Goal: Task Accomplishment & Management: Use online tool/utility

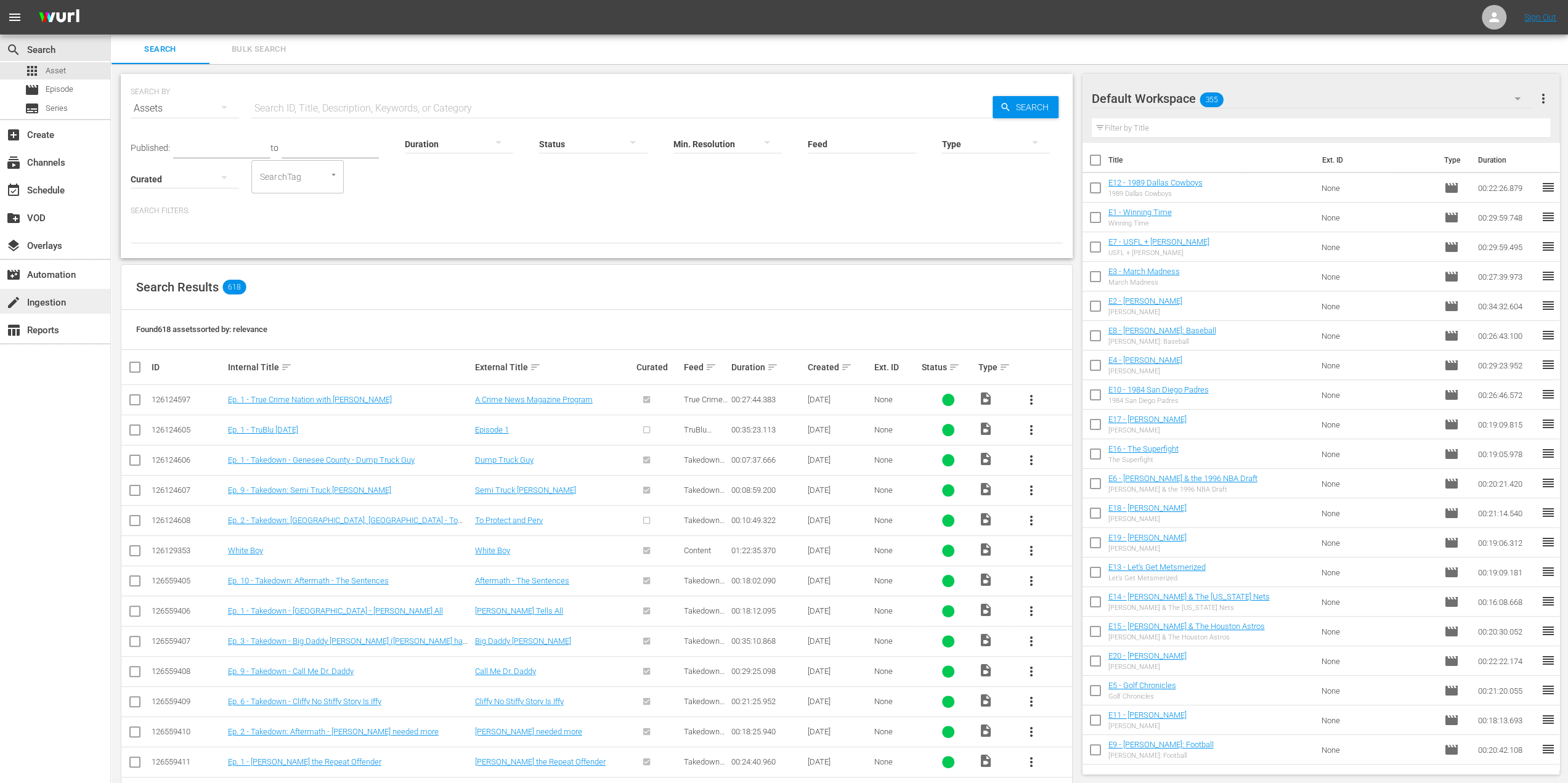
click at [43, 295] on div "create Ingestion" at bounding box center [34, 300] width 69 height 11
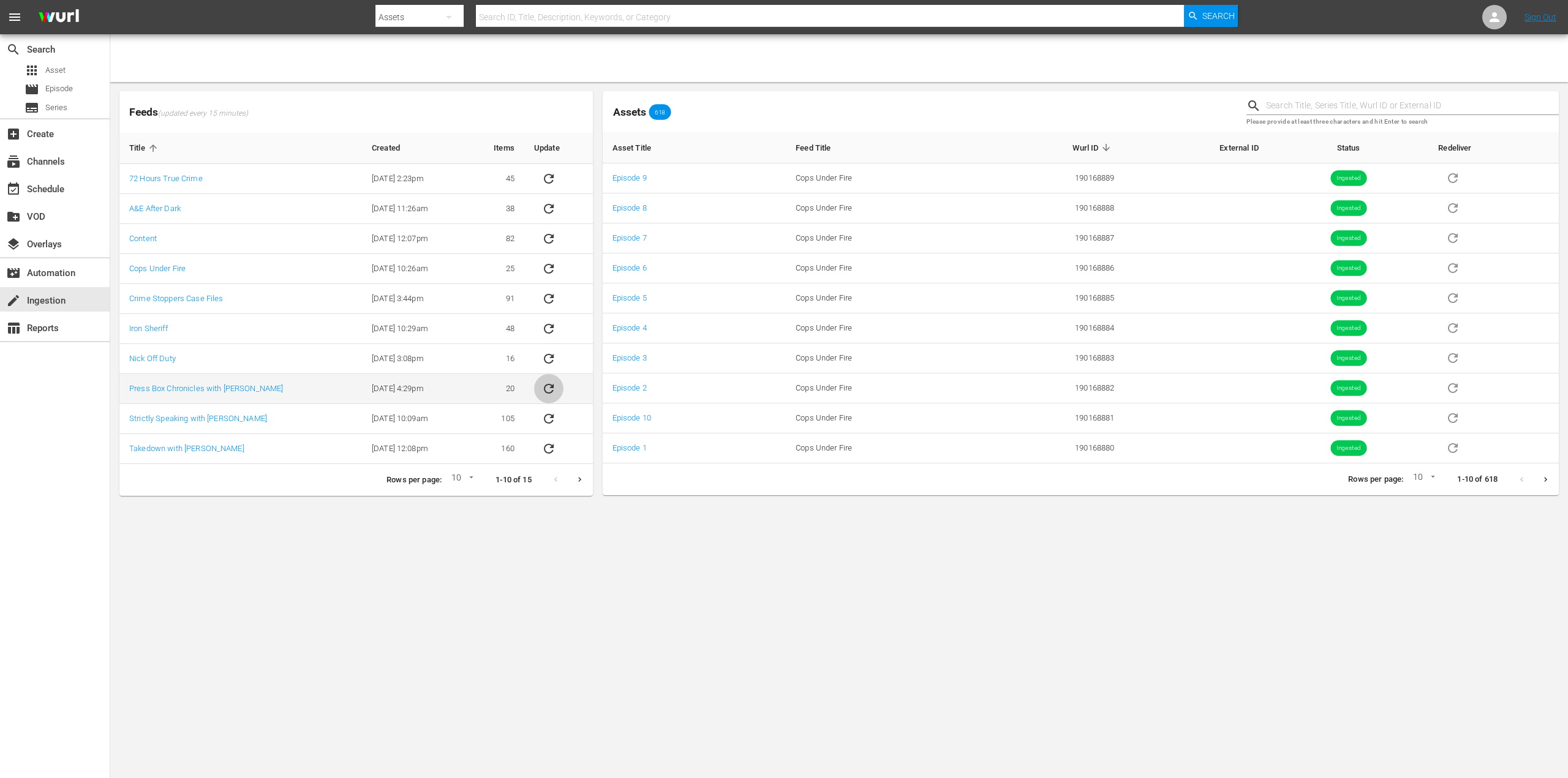
click at [553, 387] on icon "sticky table" at bounding box center [548, 389] width 15 height 15
click at [579, 475] on icon "Next page" at bounding box center [580, 479] width 9 height 9
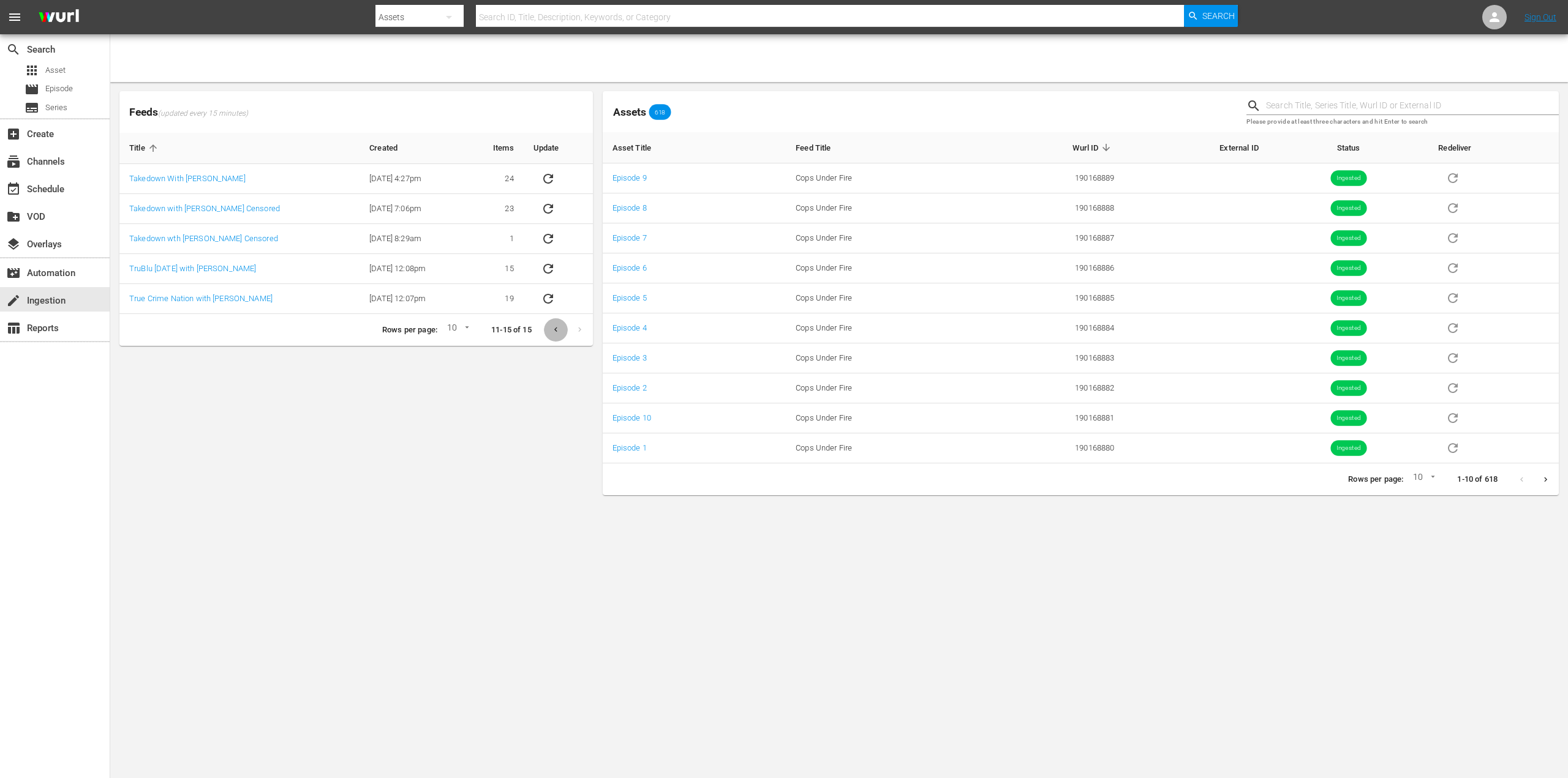
click at [553, 332] on icon "Previous page" at bounding box center [556, 330] width 9 height 9
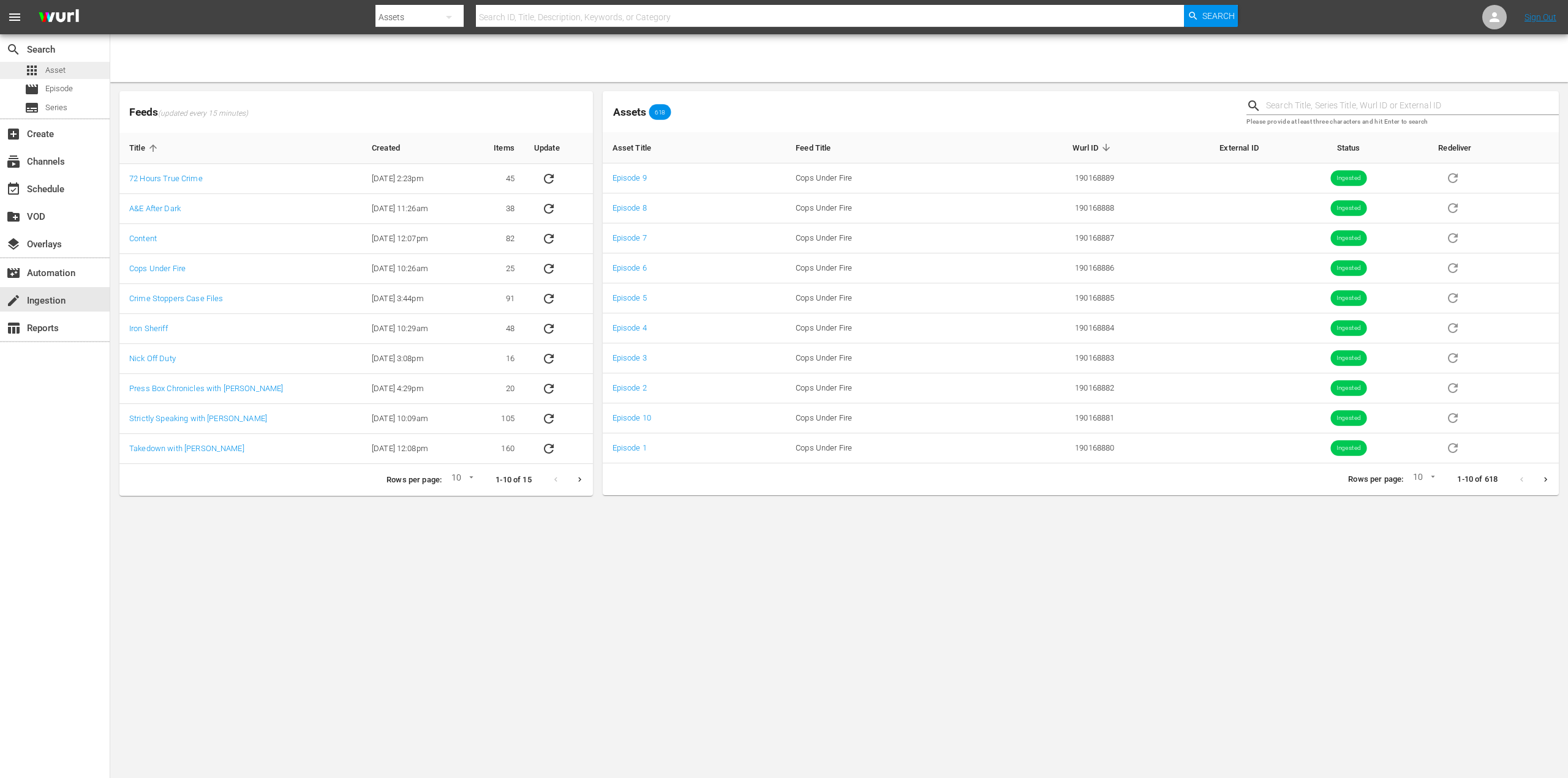
click at [64, 73] on span "Asset" at bounding box center [55, 71] width 20 height 12
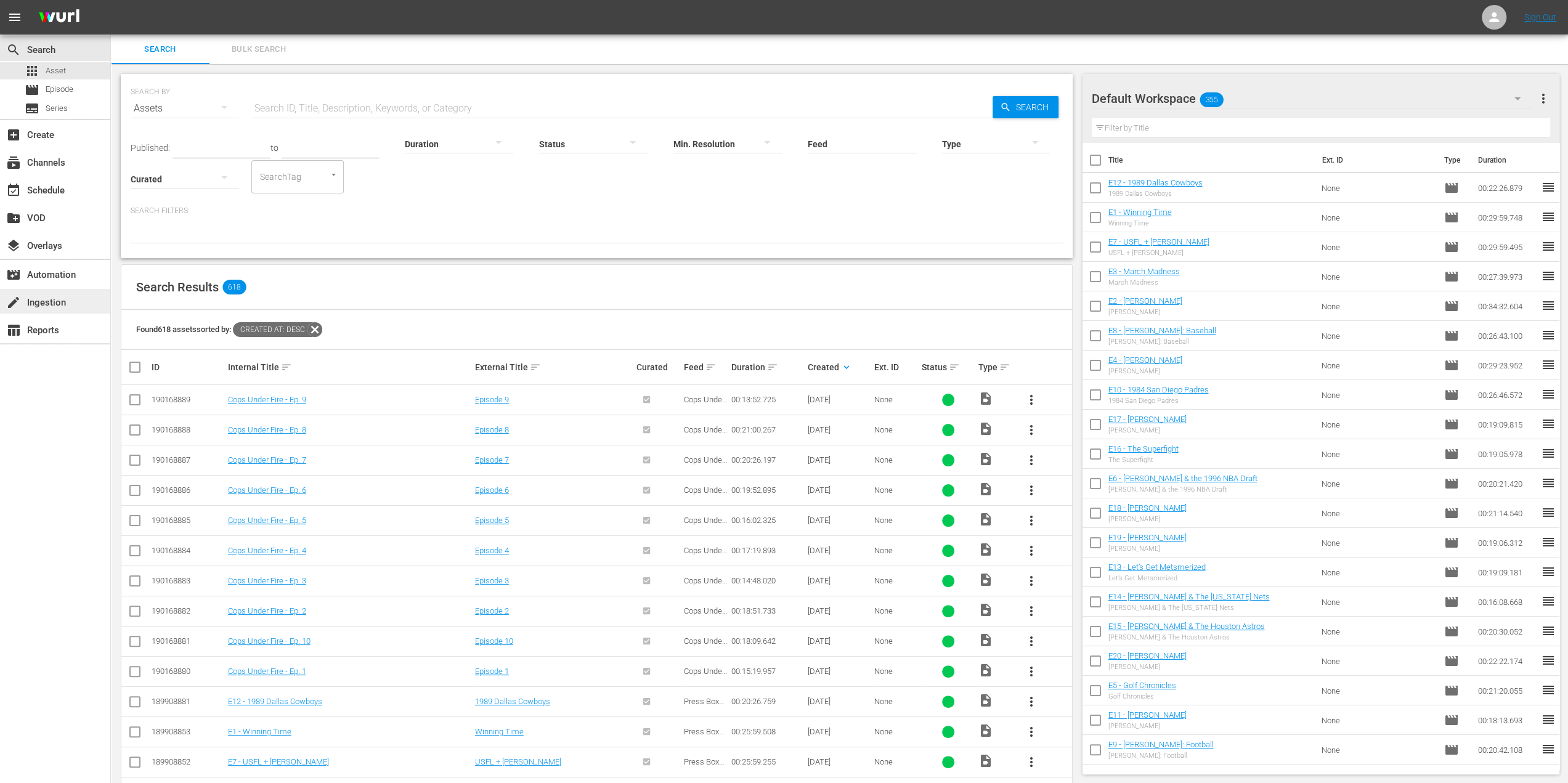
click at [64, 301] on div "create Ingestion" at bounding box center [34, 300] width 69 height 11
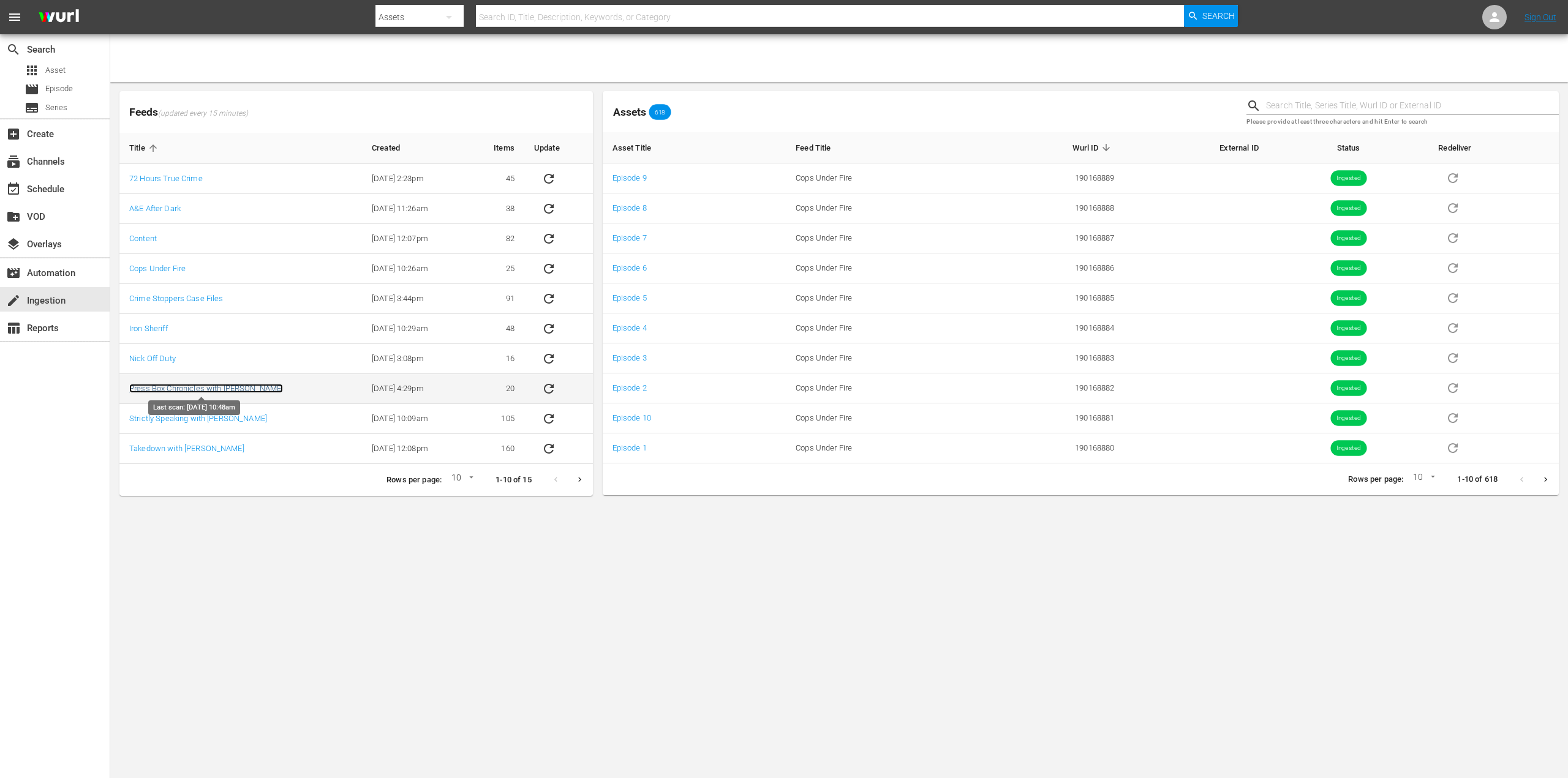
click at [257, 384] on link "Press Box Chronicles with [PERSON_NAME]" at bounding box center [206, 389] width 154 height 9
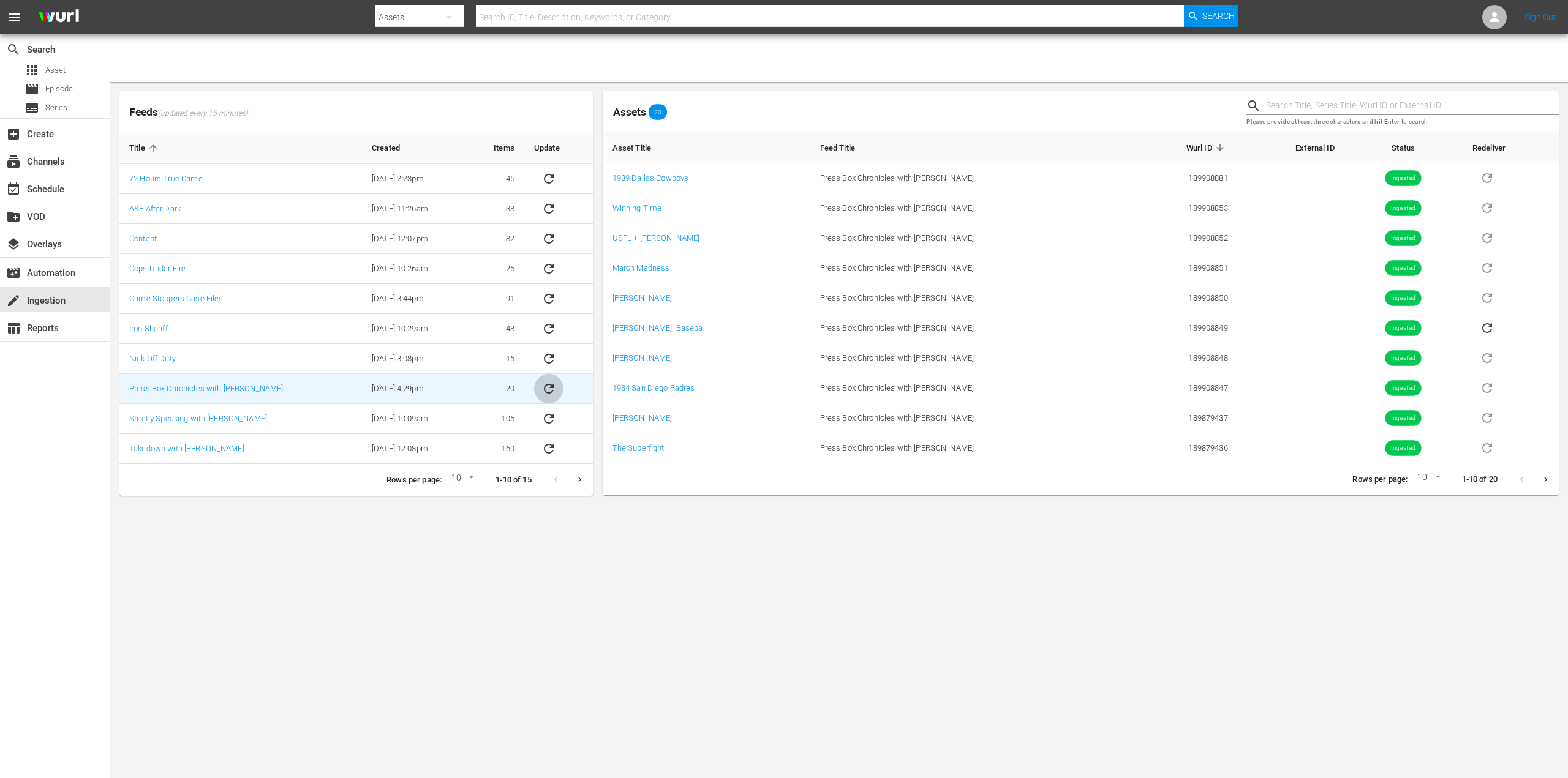
click at [550, 389] on icon "sticky table" at bounding box center [548, 389] width 15 height 15
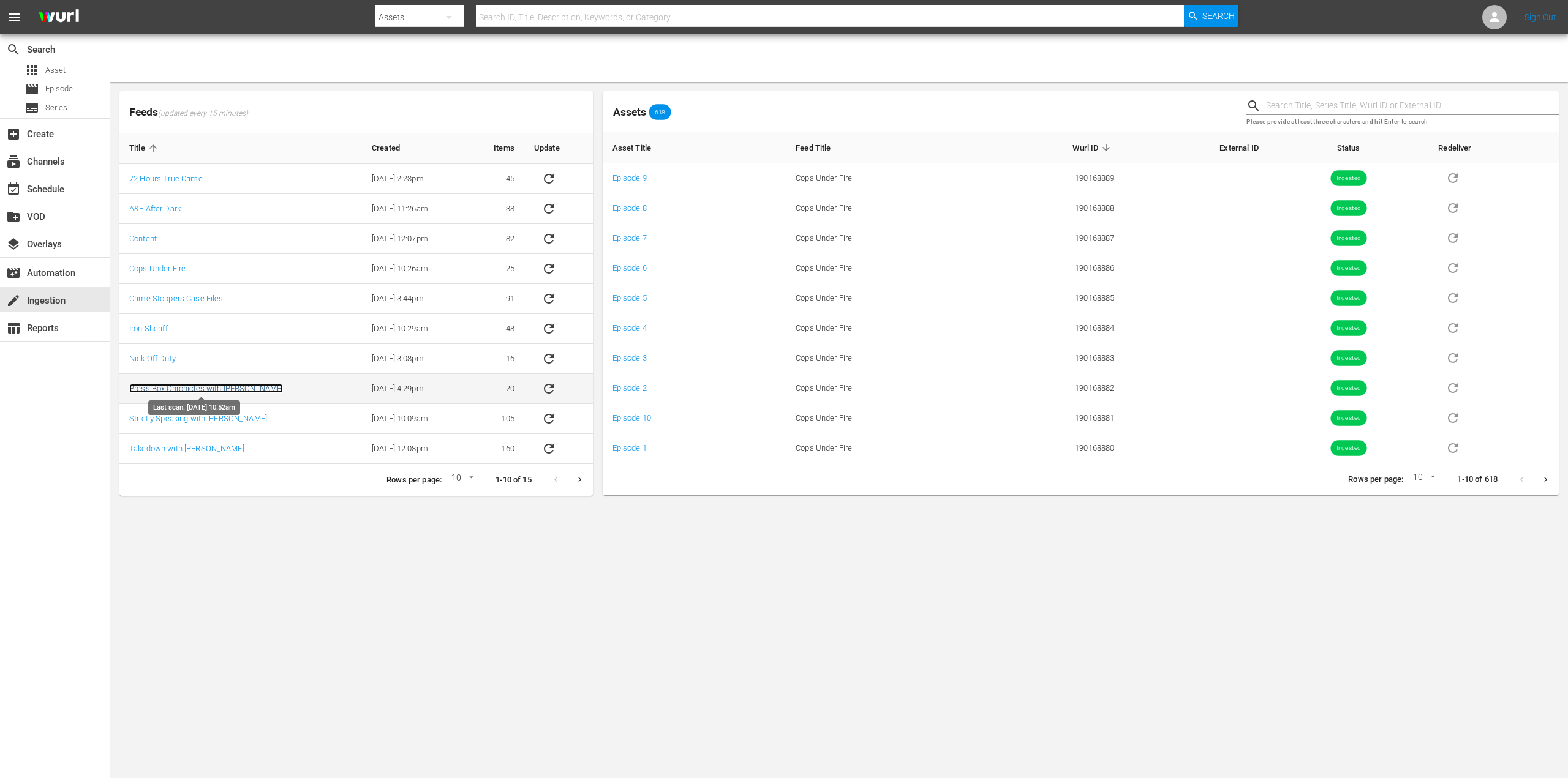
click at [244, 385] on link "Press Box Chronicles with [PERSON_NAME]" at bounding box center [206, 389] width 154 height 9
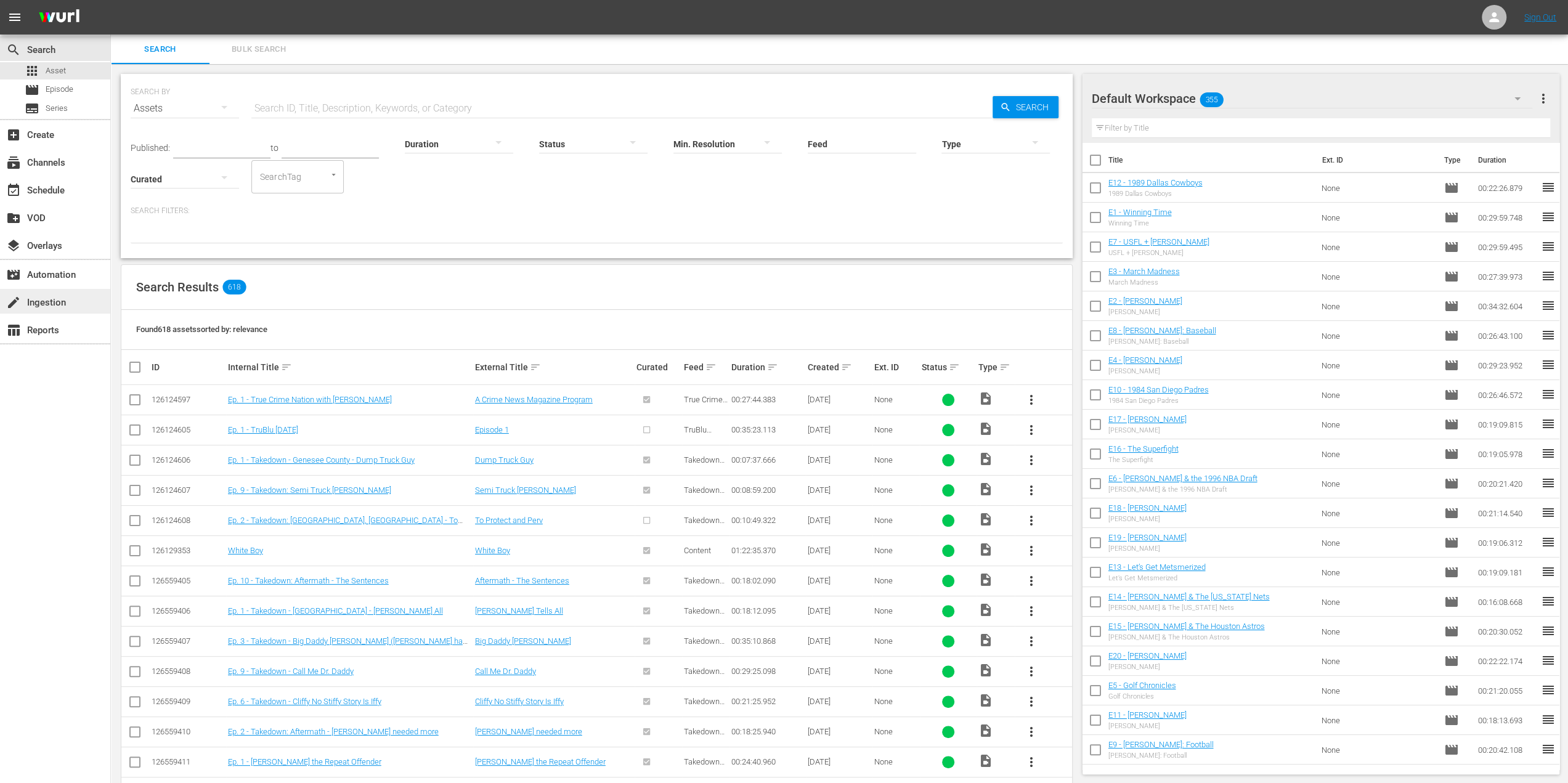
click at [66, 308] on div "create Ingestion" at bounding box center [55, 301] width 110 height 25
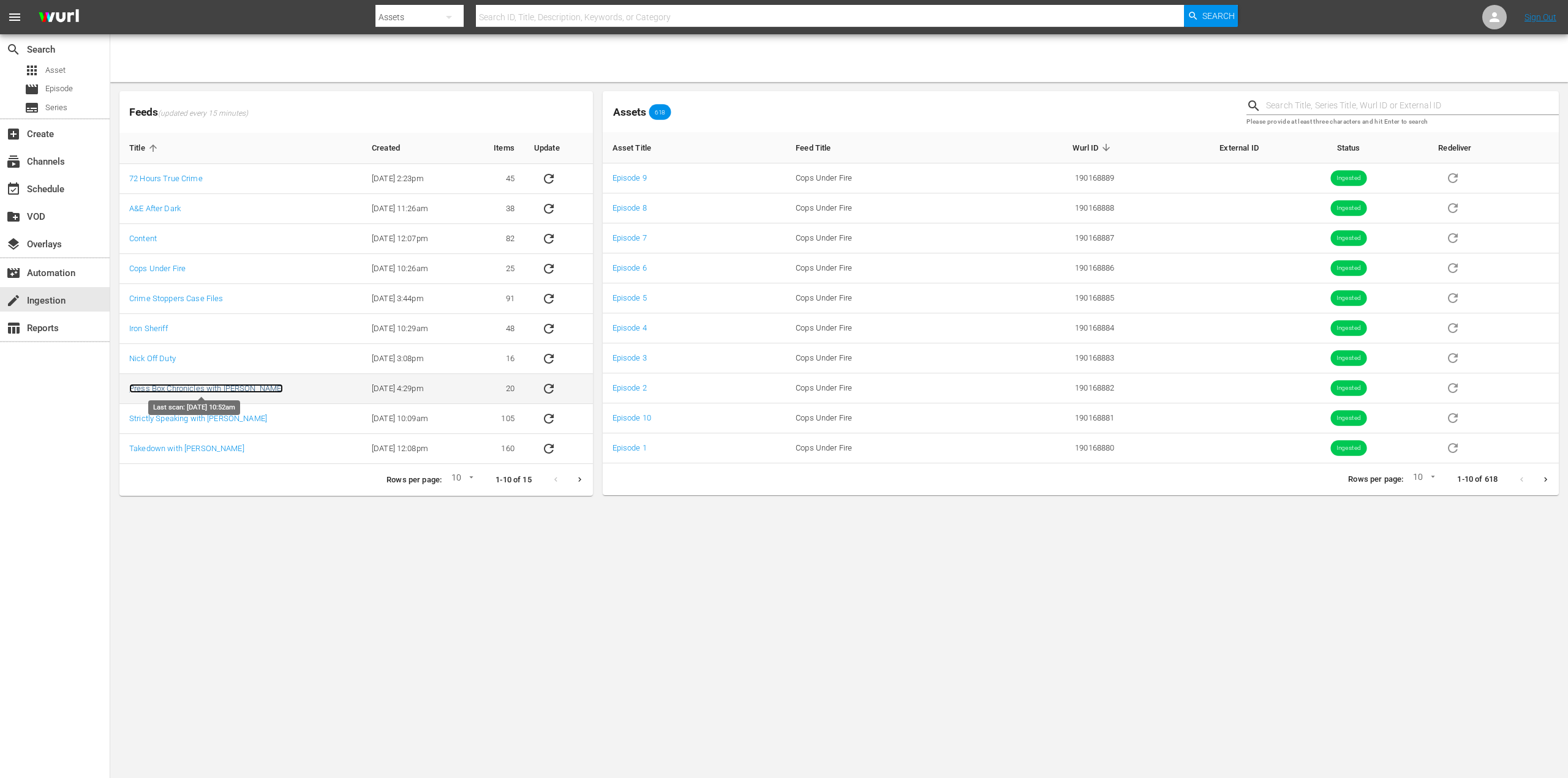
click at [268, 384] on link "Press Box Chronicles with [PERSON_NAME]" at bounding box center [206, 389] width 154 height 9
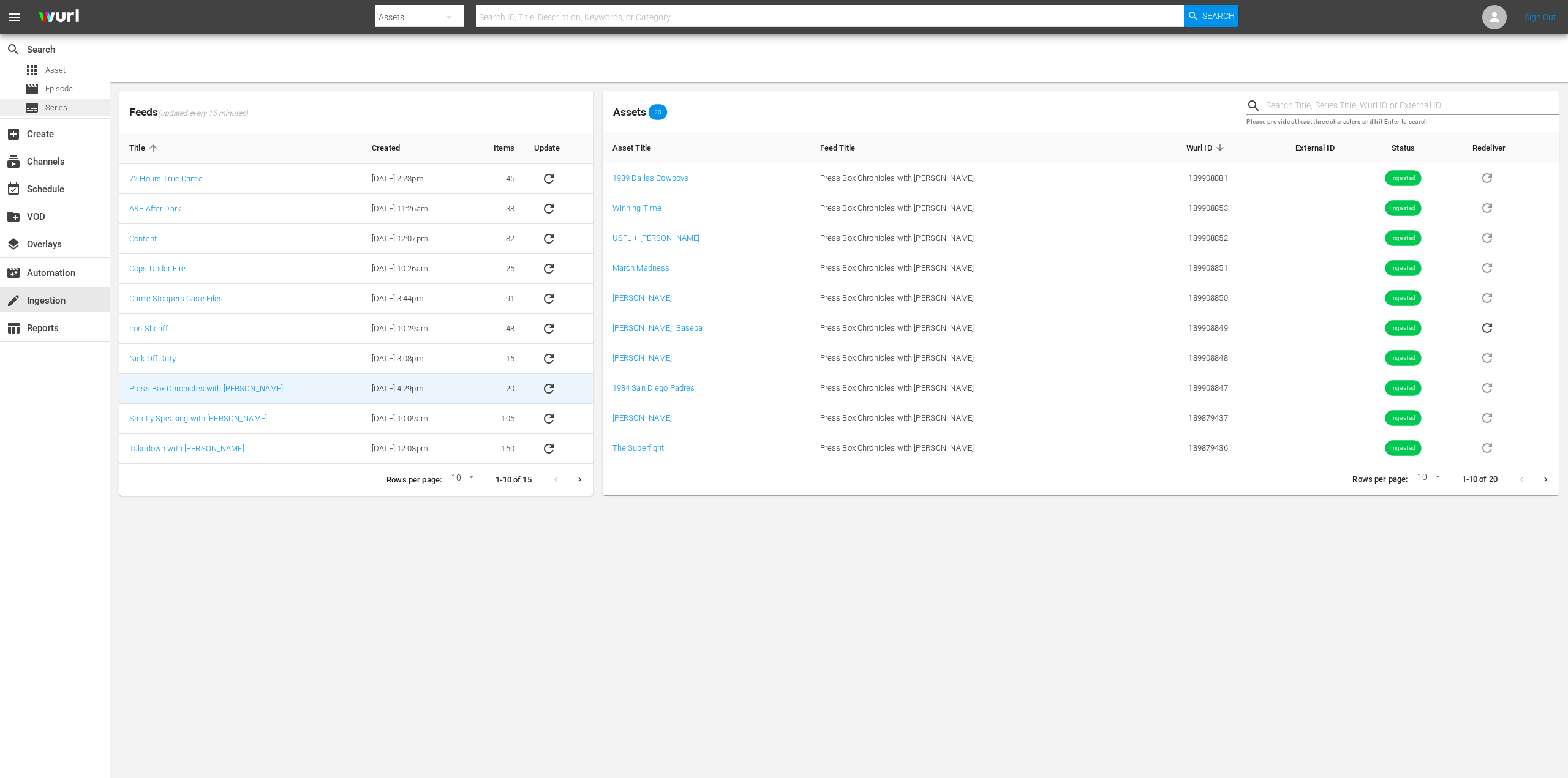
click at [58, 105] on span "Series" at bounding box center [56, 108] width 22 height 12
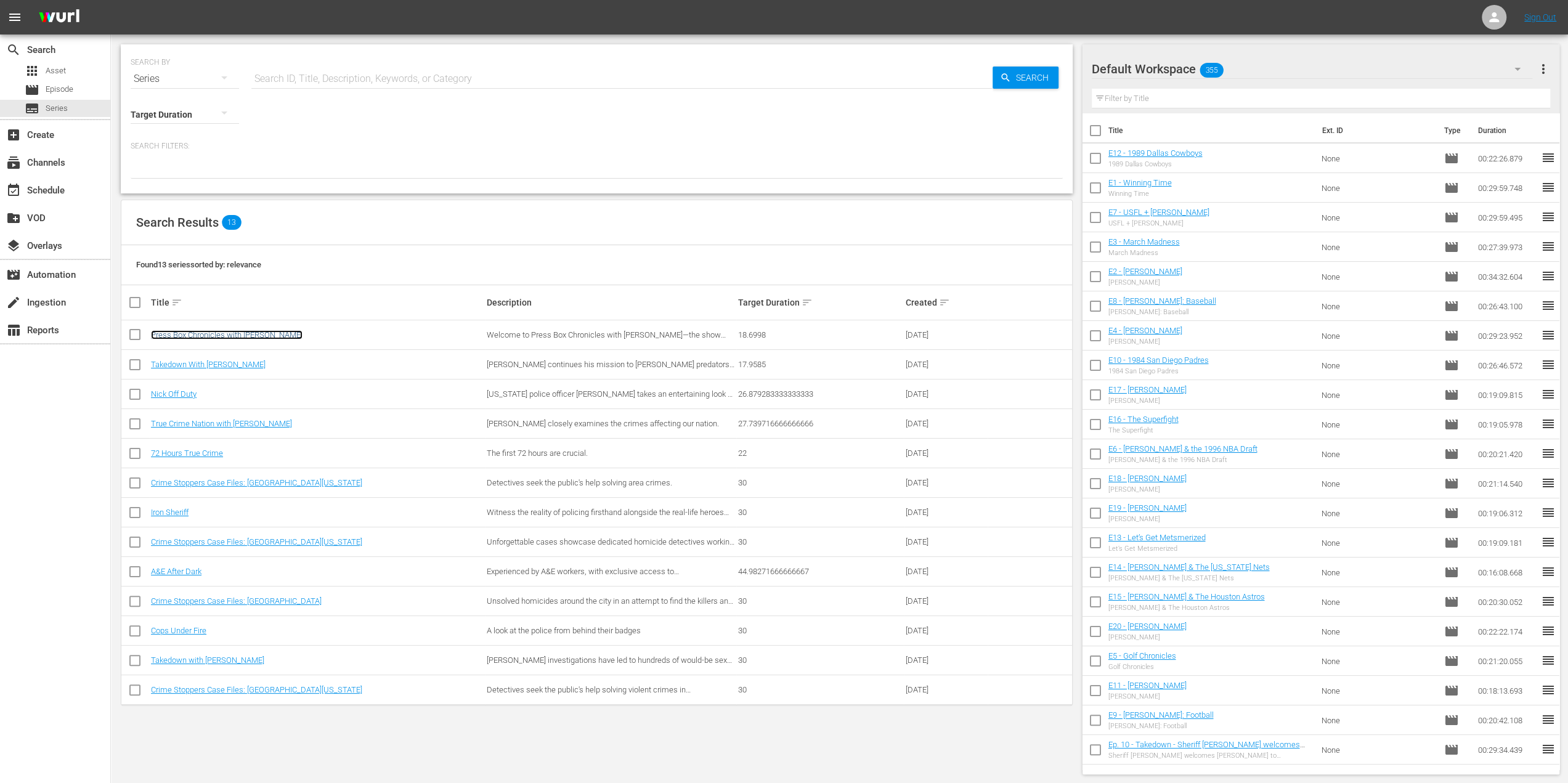
click at [223, 333] on link "Press Box Chronicles with [PERSON_NAME]" at bounding box center [227, 335] width 152 height 9
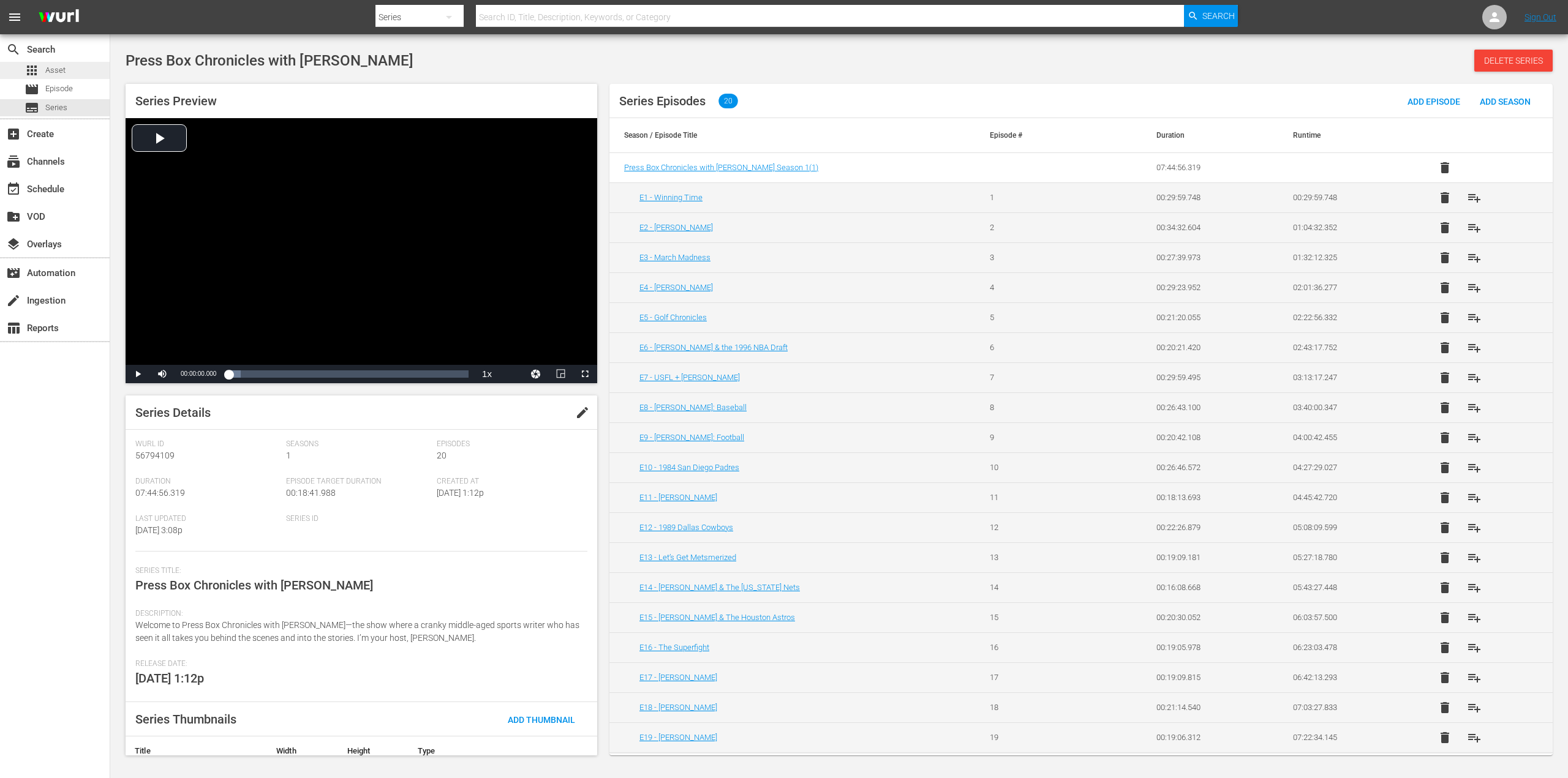
click at [66, 68] on div "apps Asset" at bounding box center [55, 70] width 109 height 17
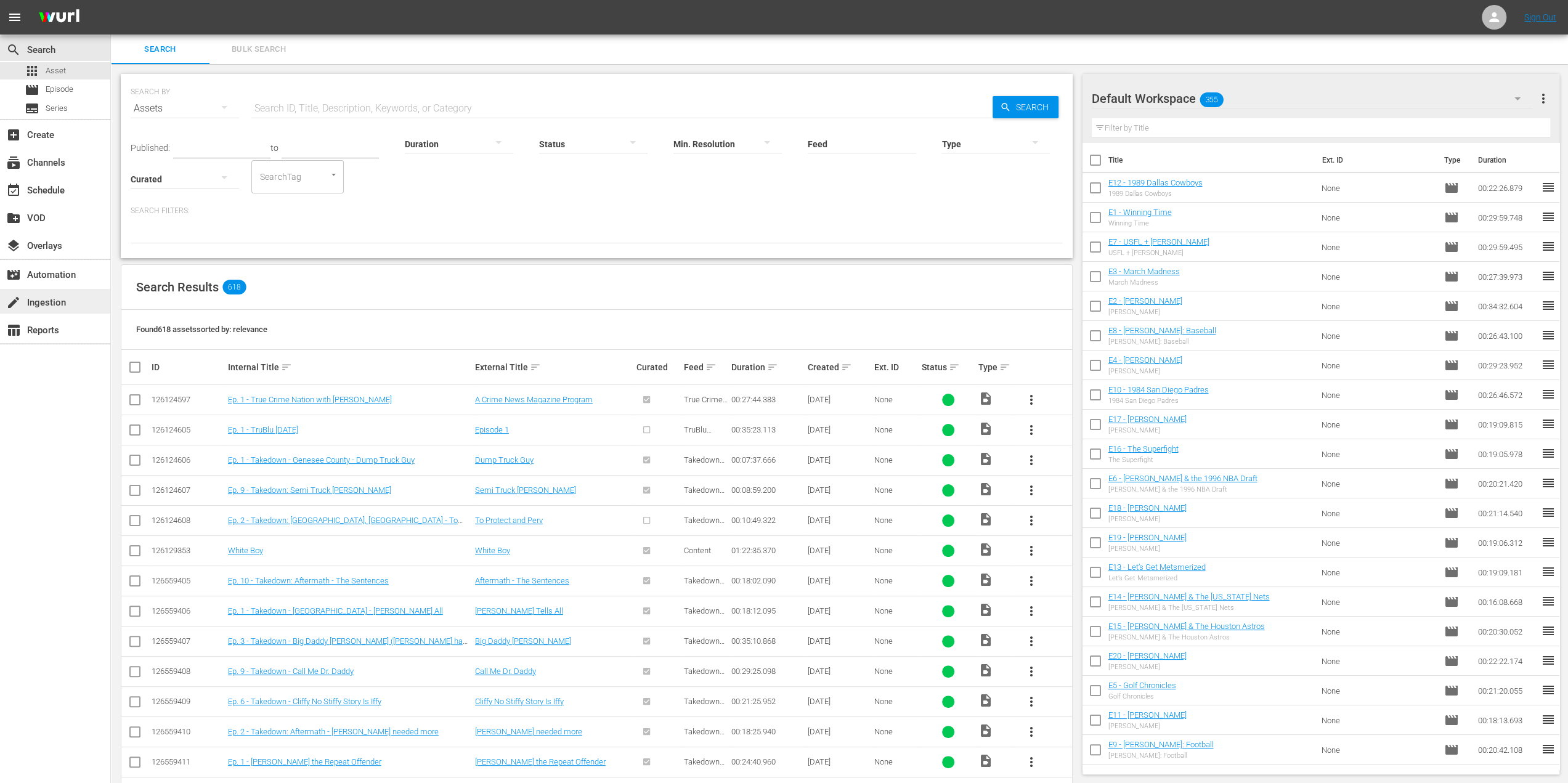
click at [63, 297] on div "create Ingestion" at bounding box center [34, 300] width 69 height 11
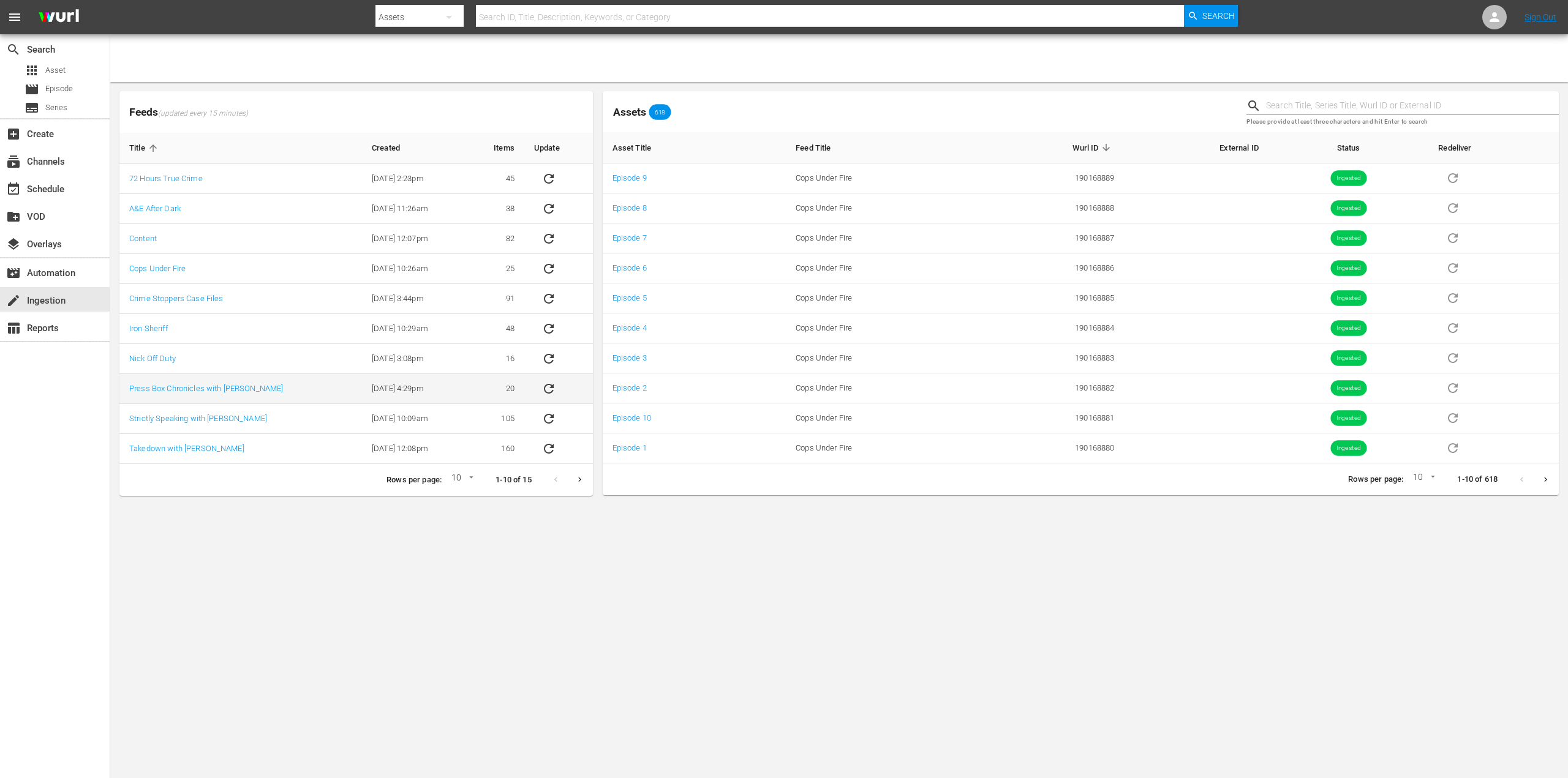
click at [515, 387] on td "20" at bounding box center [496, 389] width 56 height 30
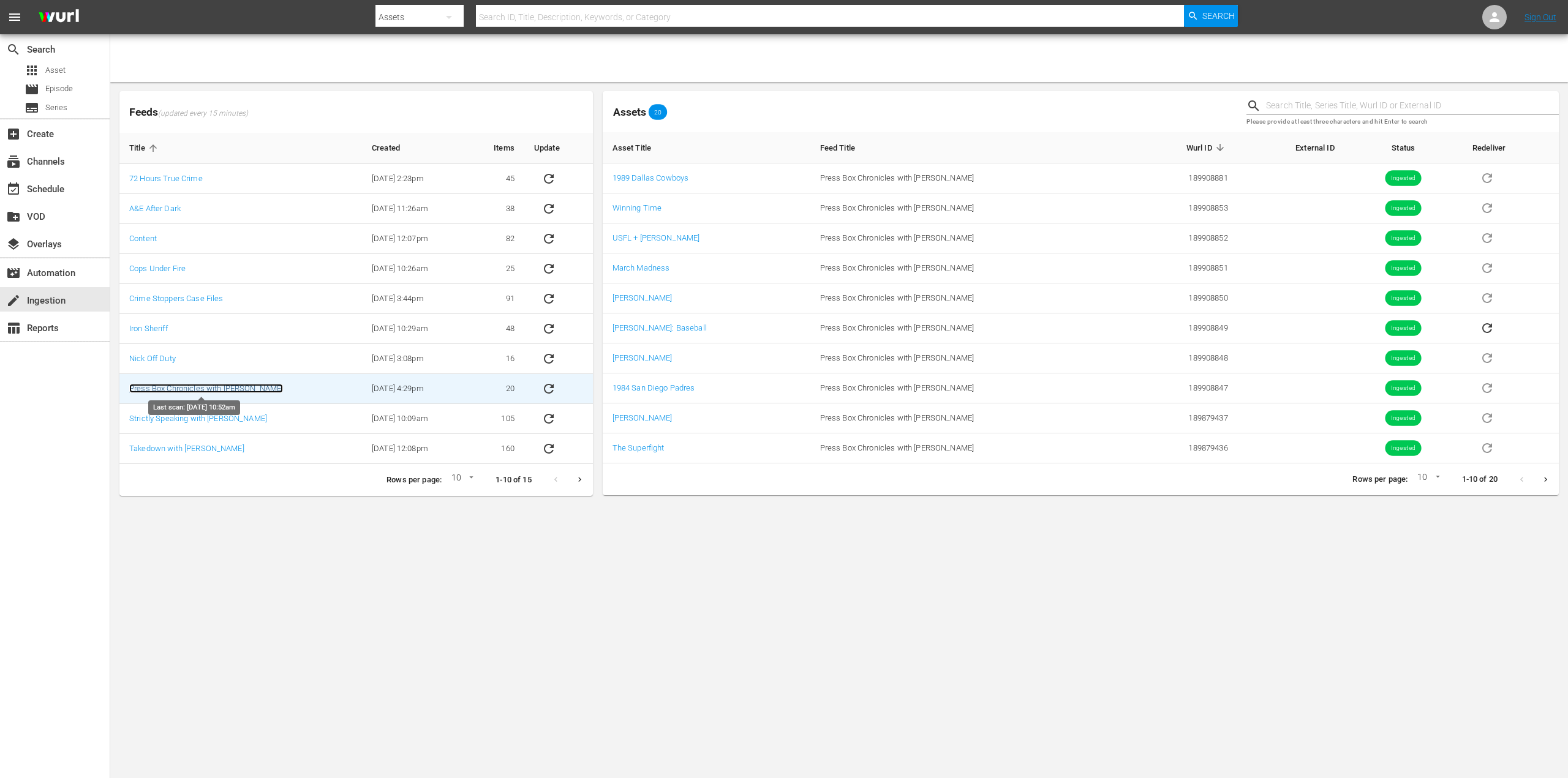
click at [197, 385] on link "Press Box Chronicles with [PERSON_NAME]" at bounding box center [206, 389] width 154 height 9
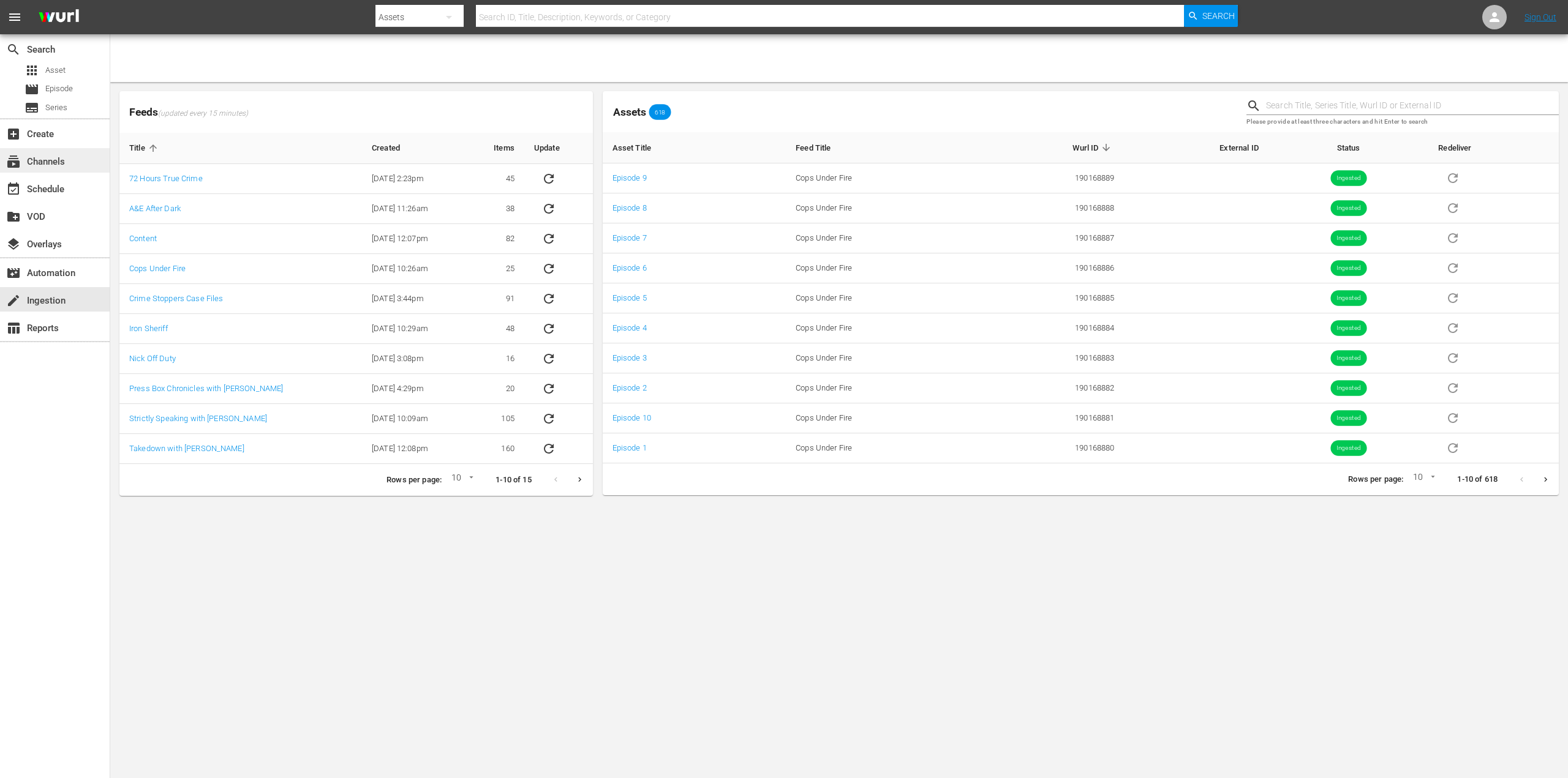
click at [65, 165] on div "subscriptions Channels" at bounding box center [34, 160] width 69 height 11
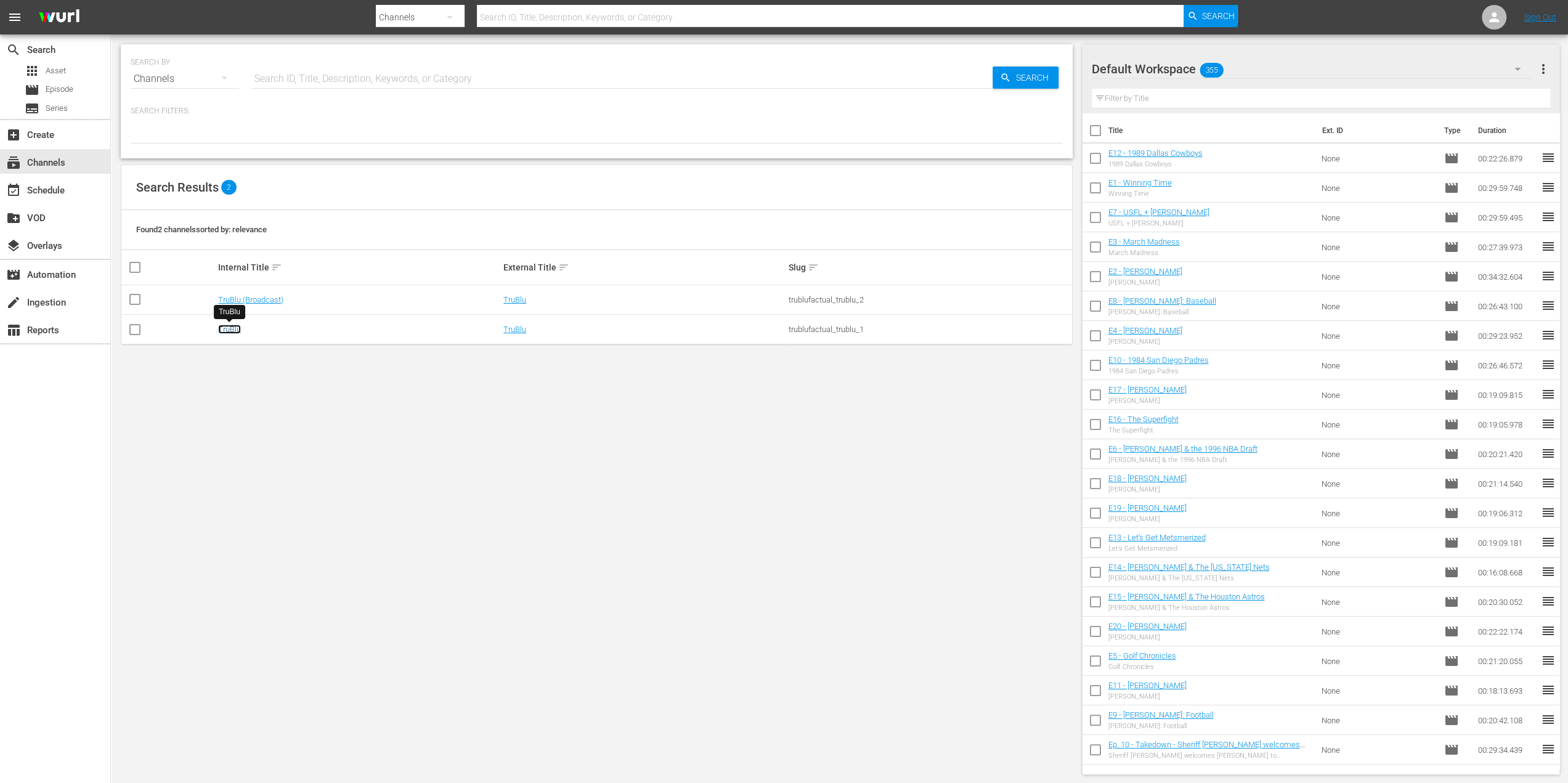
click at [231, 332] on link "TruBlu" at bounding box center [229, 329] width 22 height 9
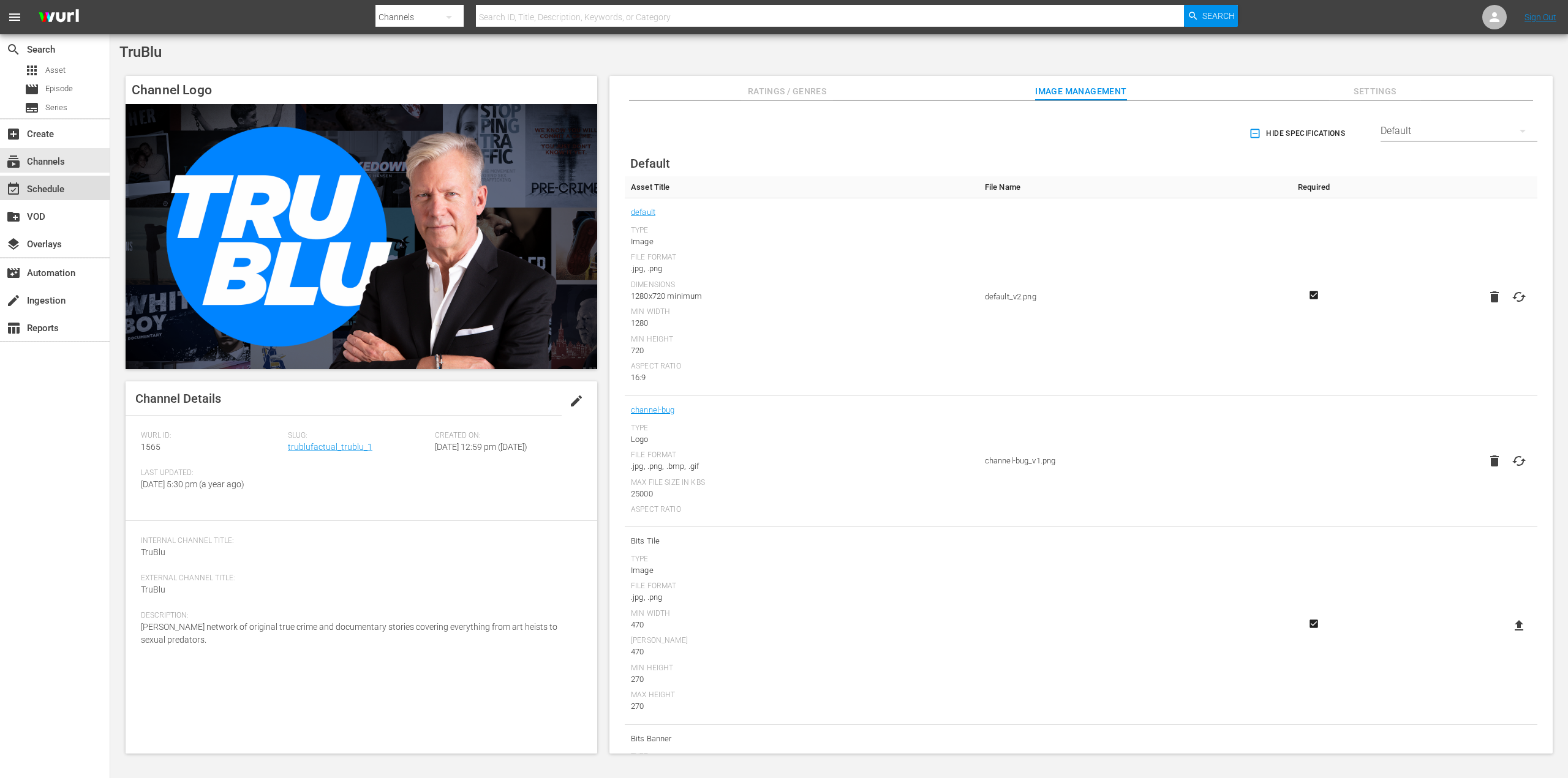
click at [60, 193] on div "event_available Schedule" at bounding box center [34, 187] width 69 height 11
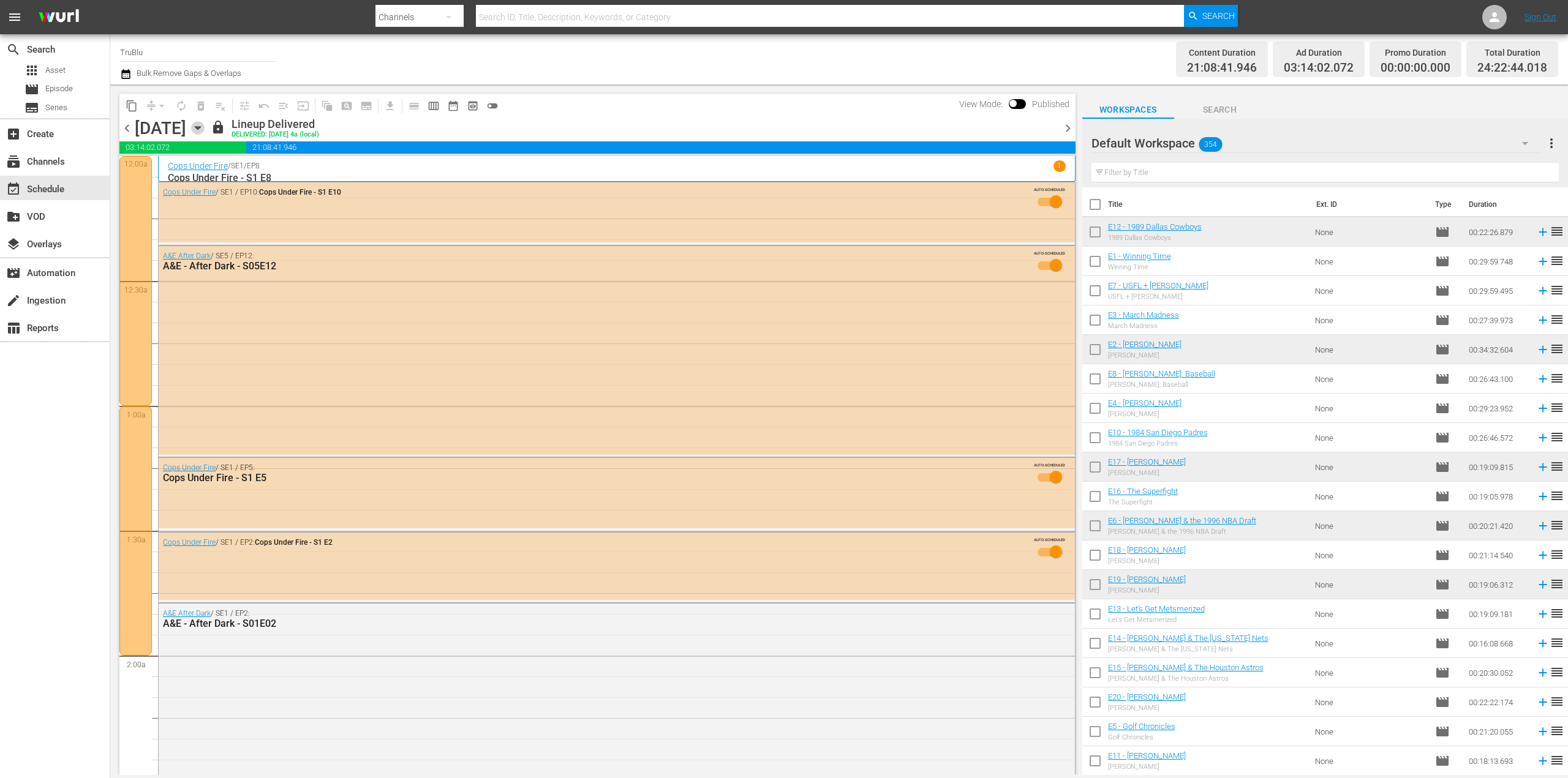
click at [205, 129] on icon "button" at bounding box center [198, 129] width 14 height 14
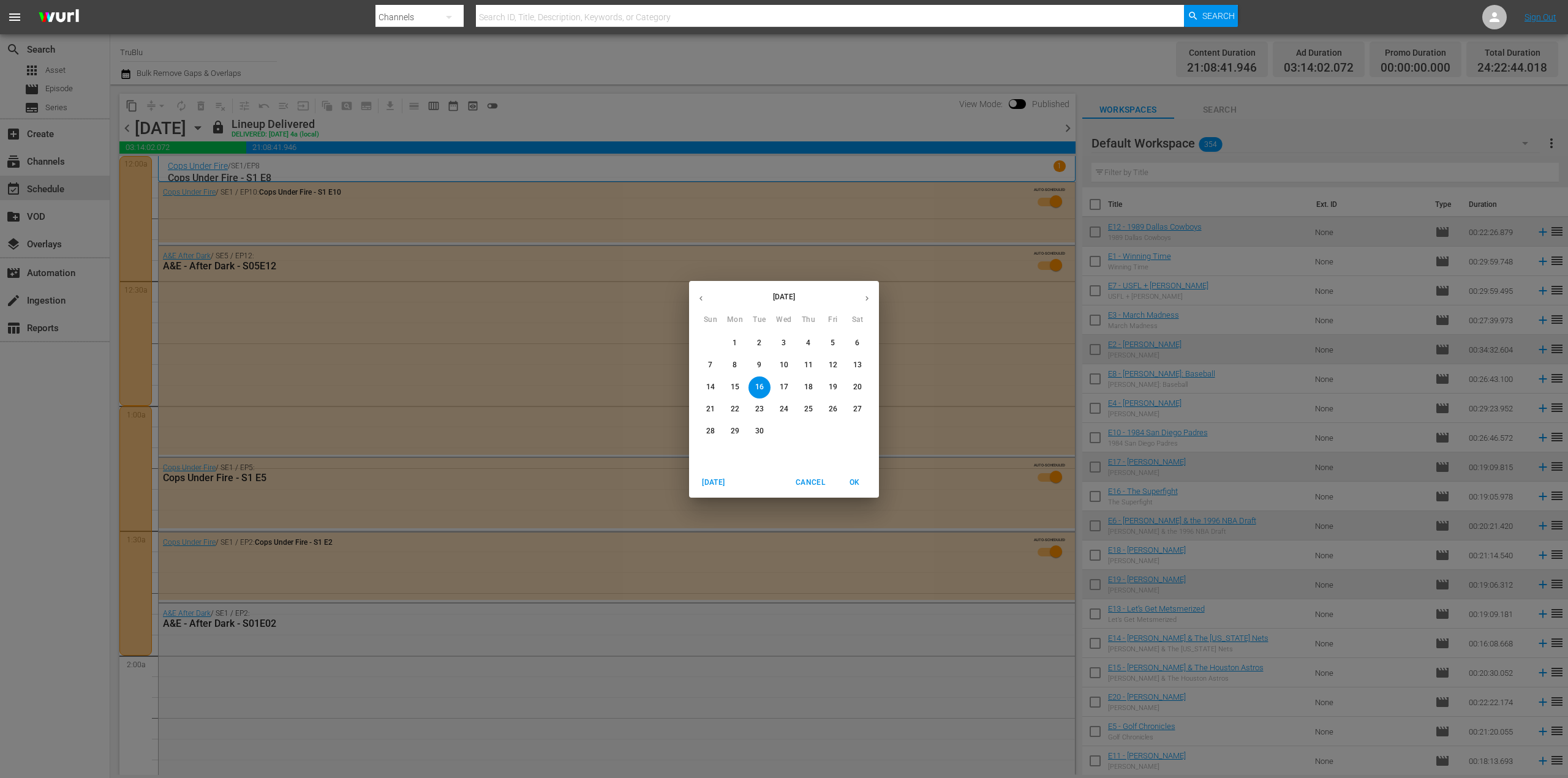
drag, startPoint x: 811, startPoint y: 484, endPoint x: 739, endPoint y: 442, distance: 83.4
click at [811, 484] on span "Cancel" at bounding box center [811, 482] width 29 height 13
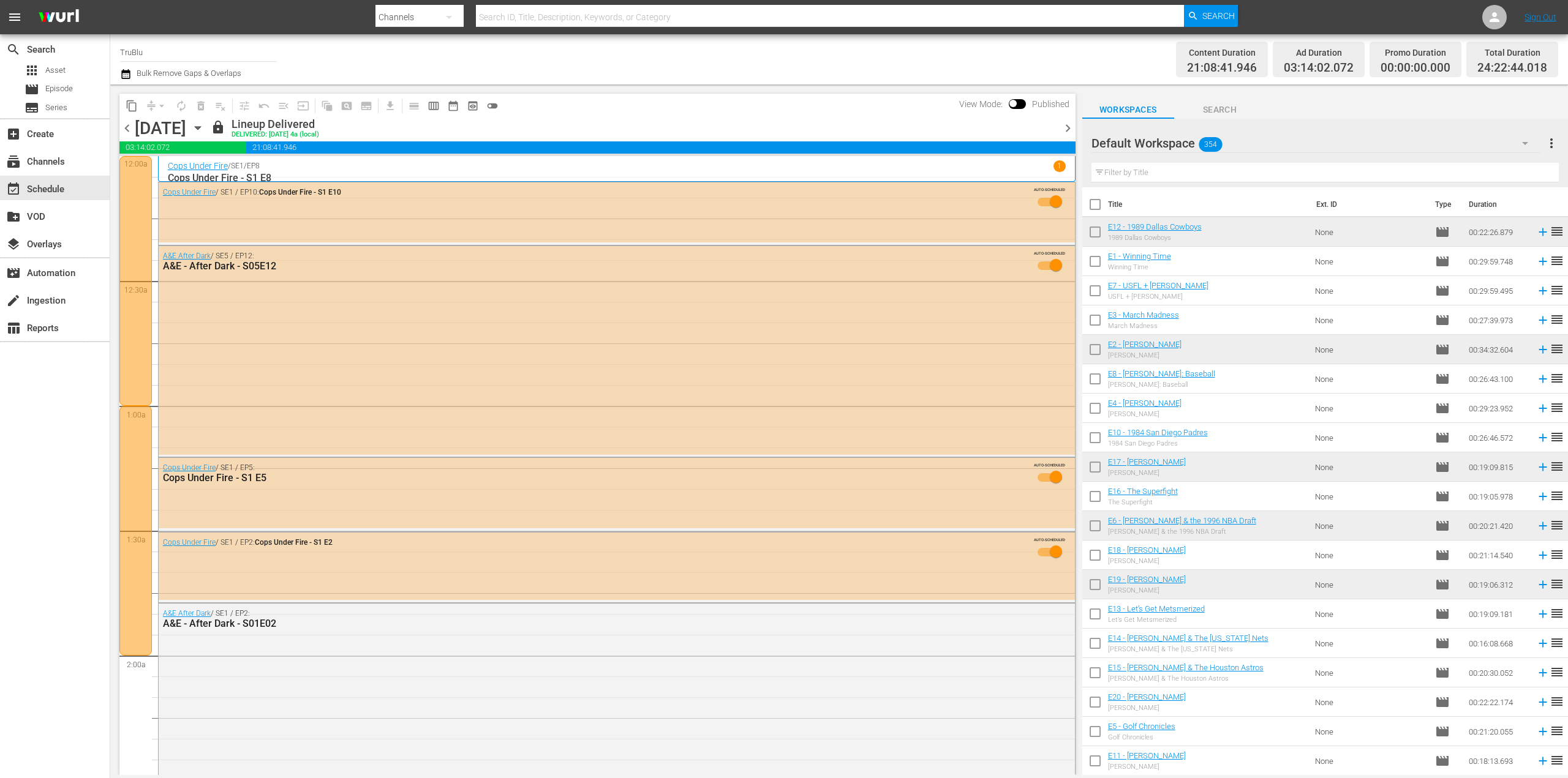
click at [127, 76] on icon "button" at bounding box center [125, 74] width 12 height 15
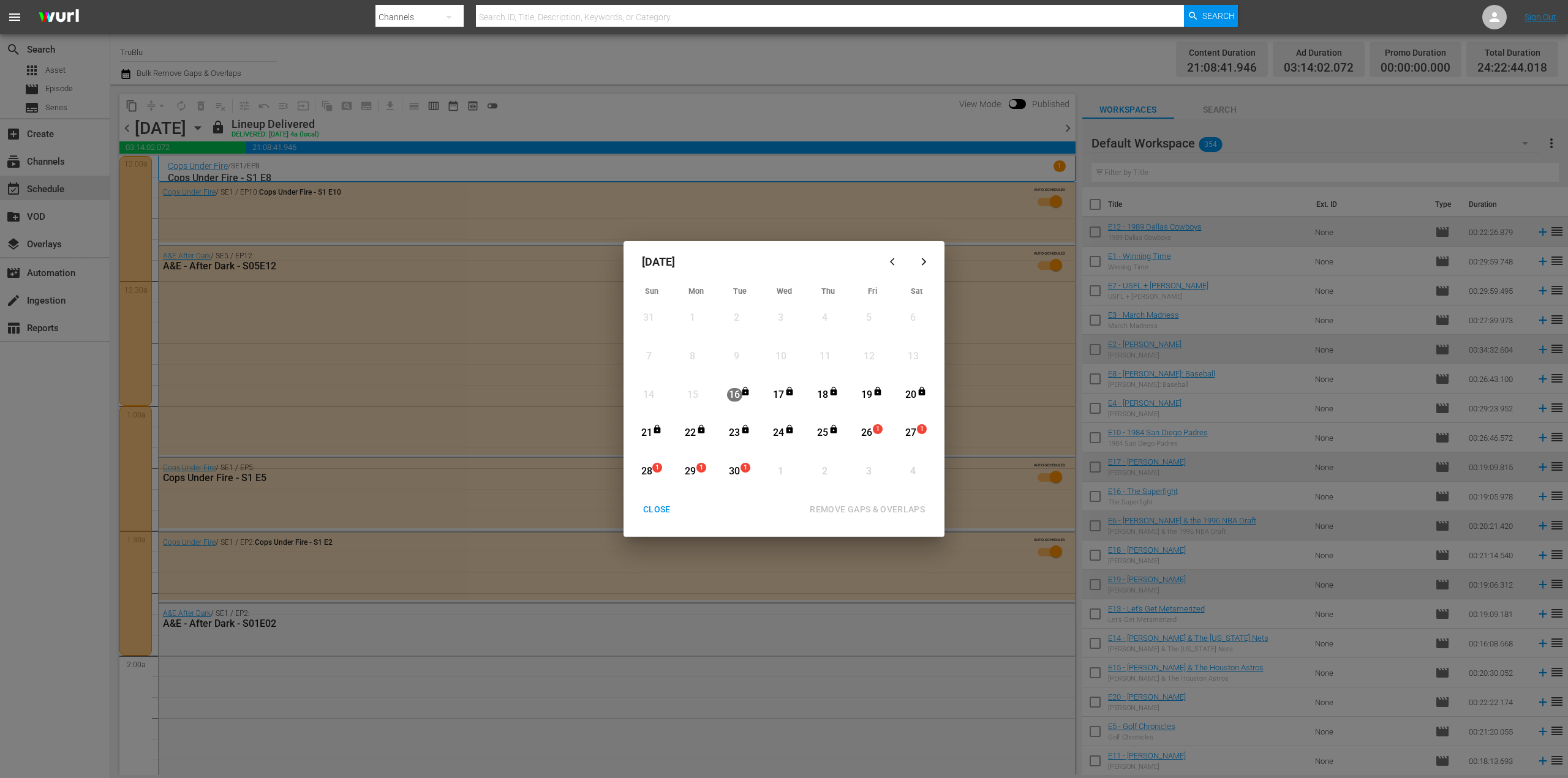
click at [660, 509] on div "CLOSE" at bounding box center [657, 509] width 47 height 15
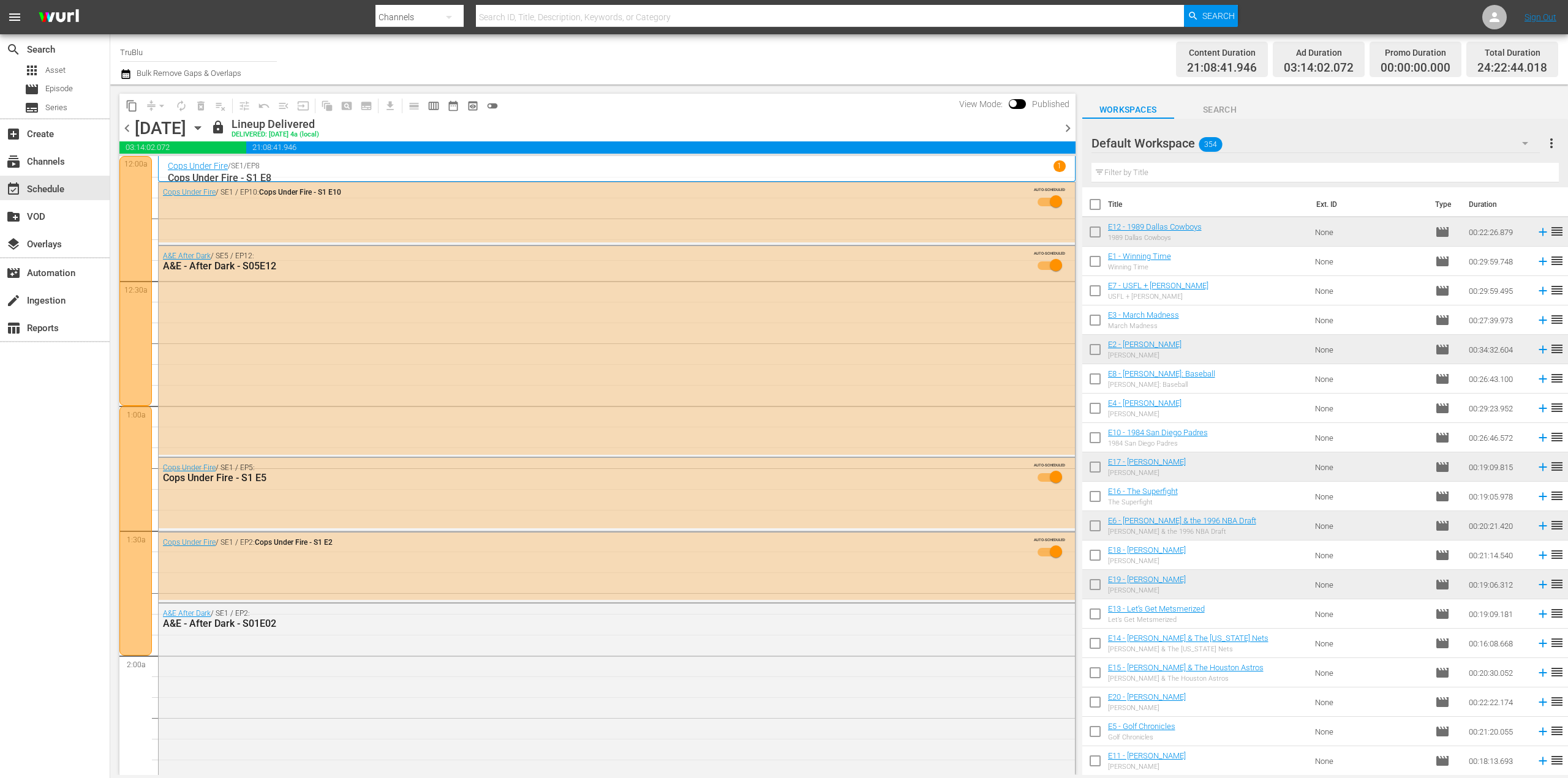
click at [200, 127] on icon "button" at bounding box center [197, 129] width 5 height 3
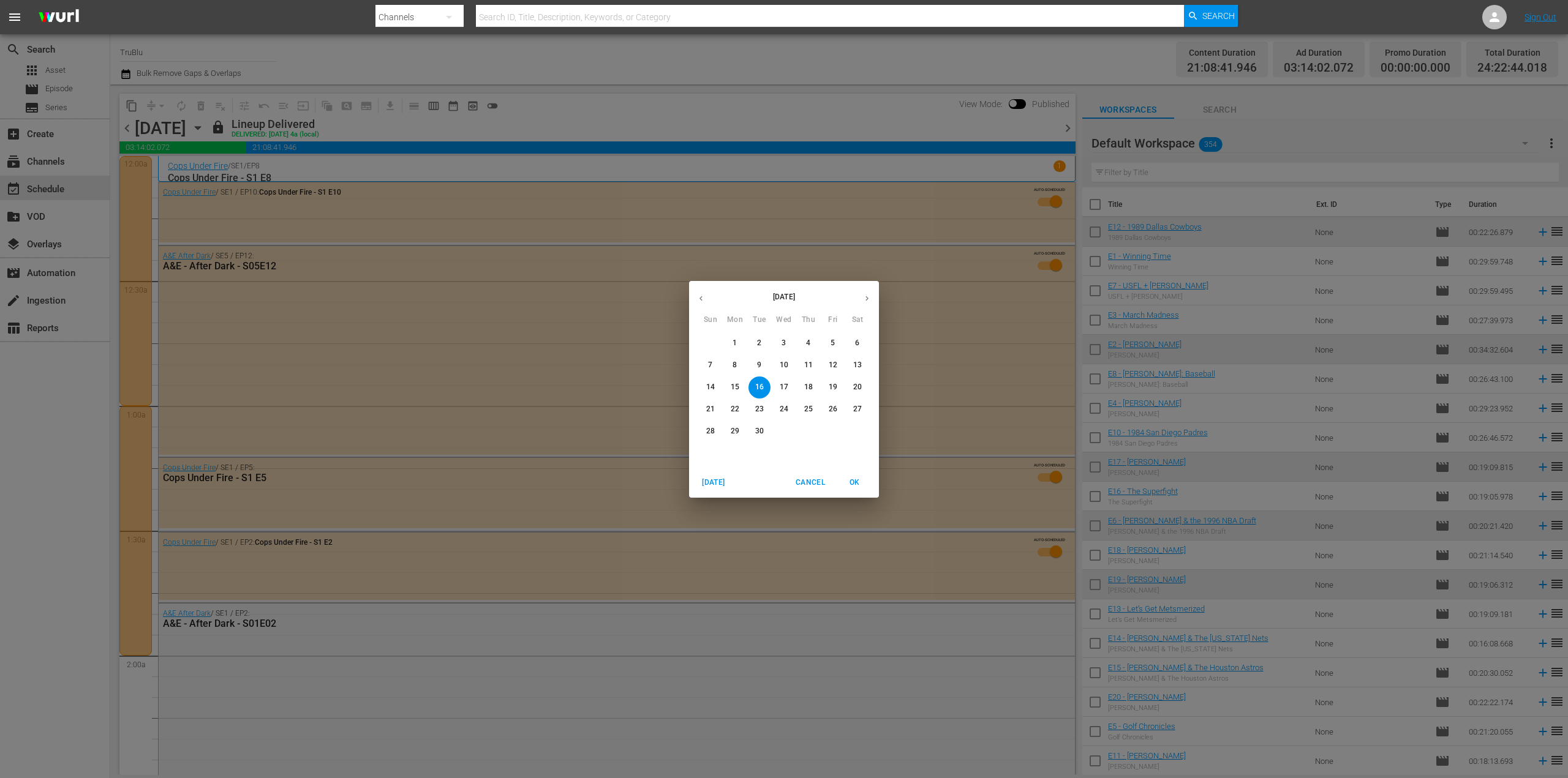
click at [757, 405] on p "23" at bounding box center [759, 409] width 8 height 11
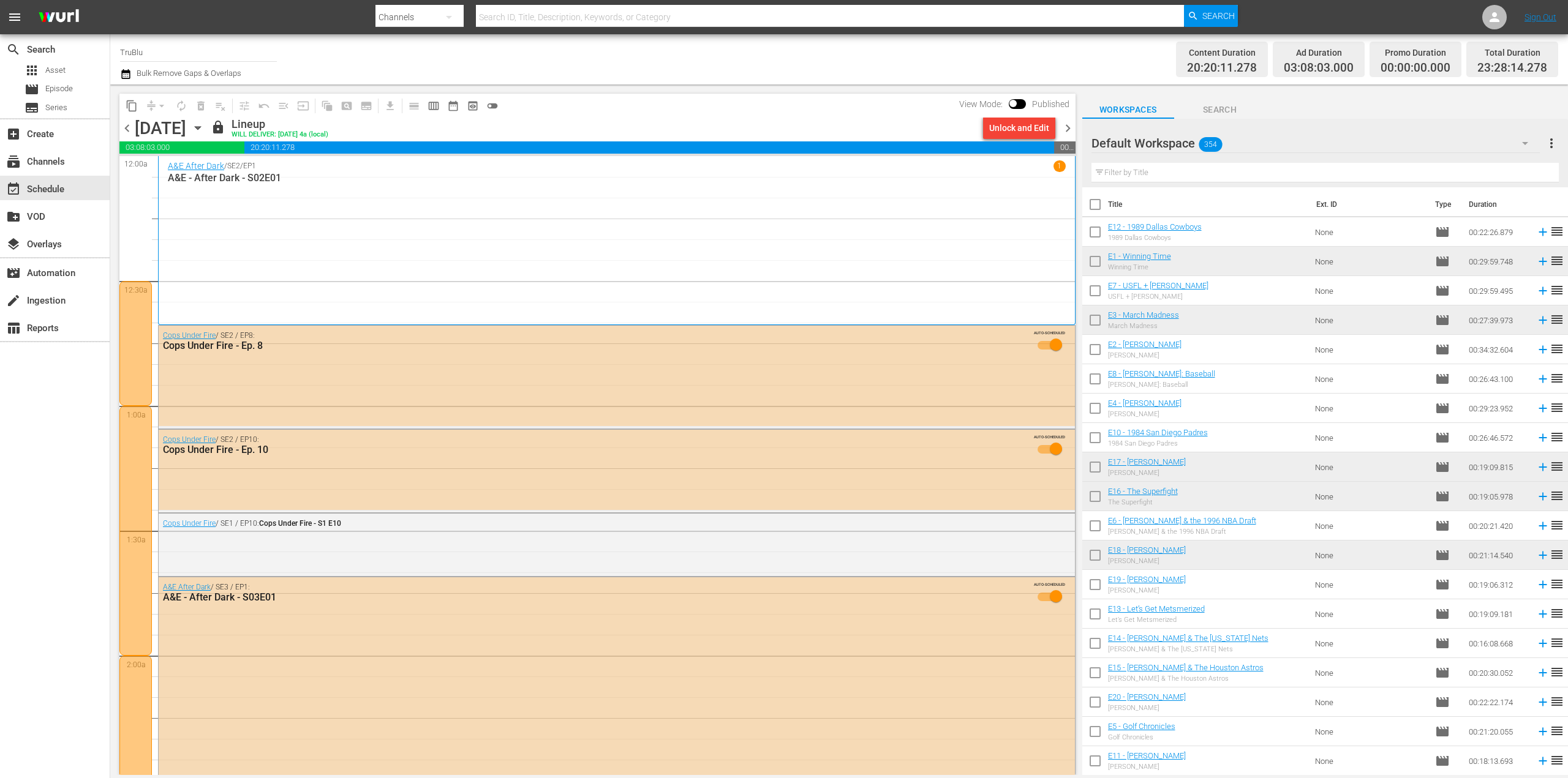
click at [1067, 129] on span "chevron_right" at bounding box center [1068, 129] width 15 height 15
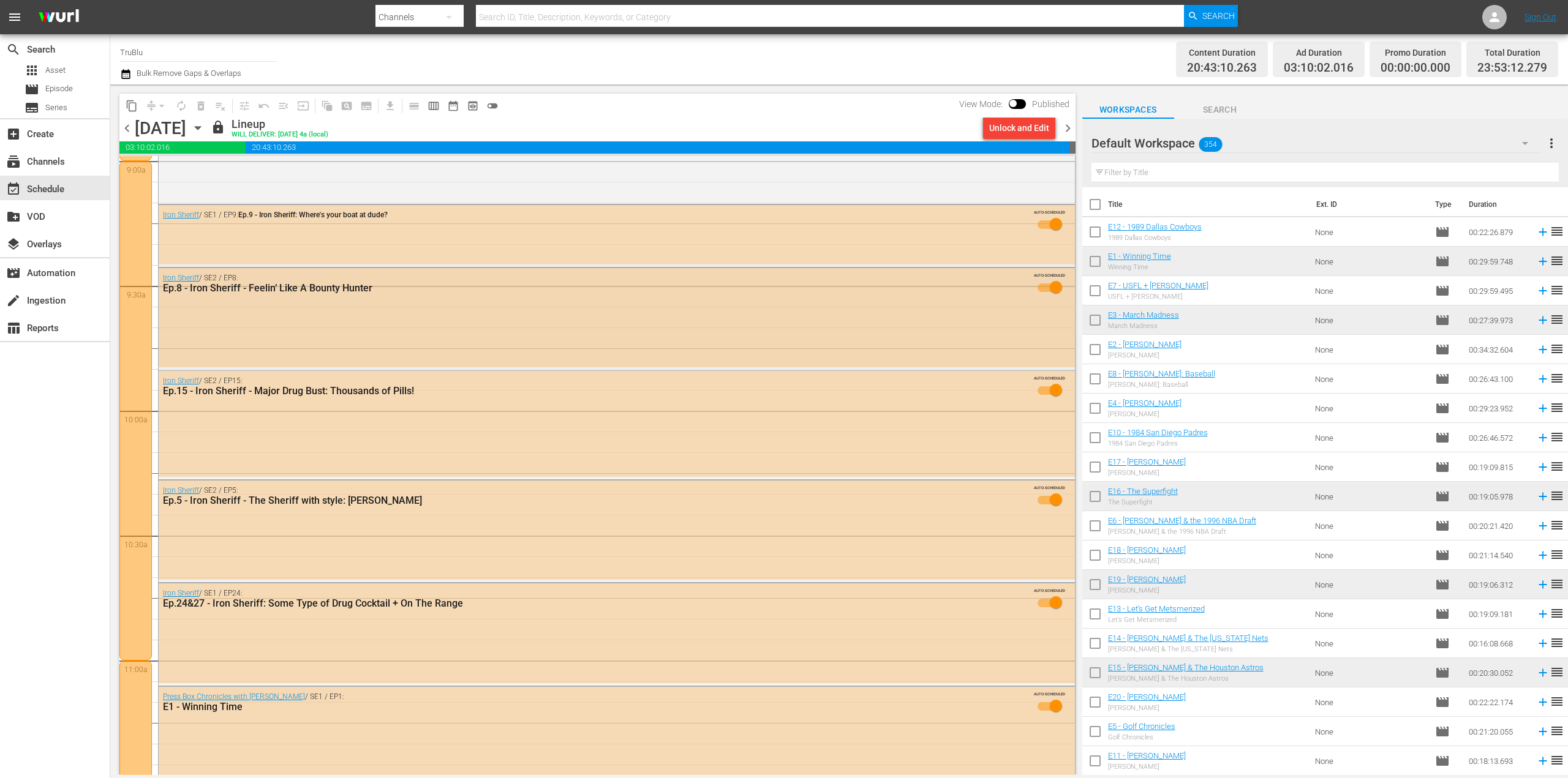
scroll to position [2388, 0]
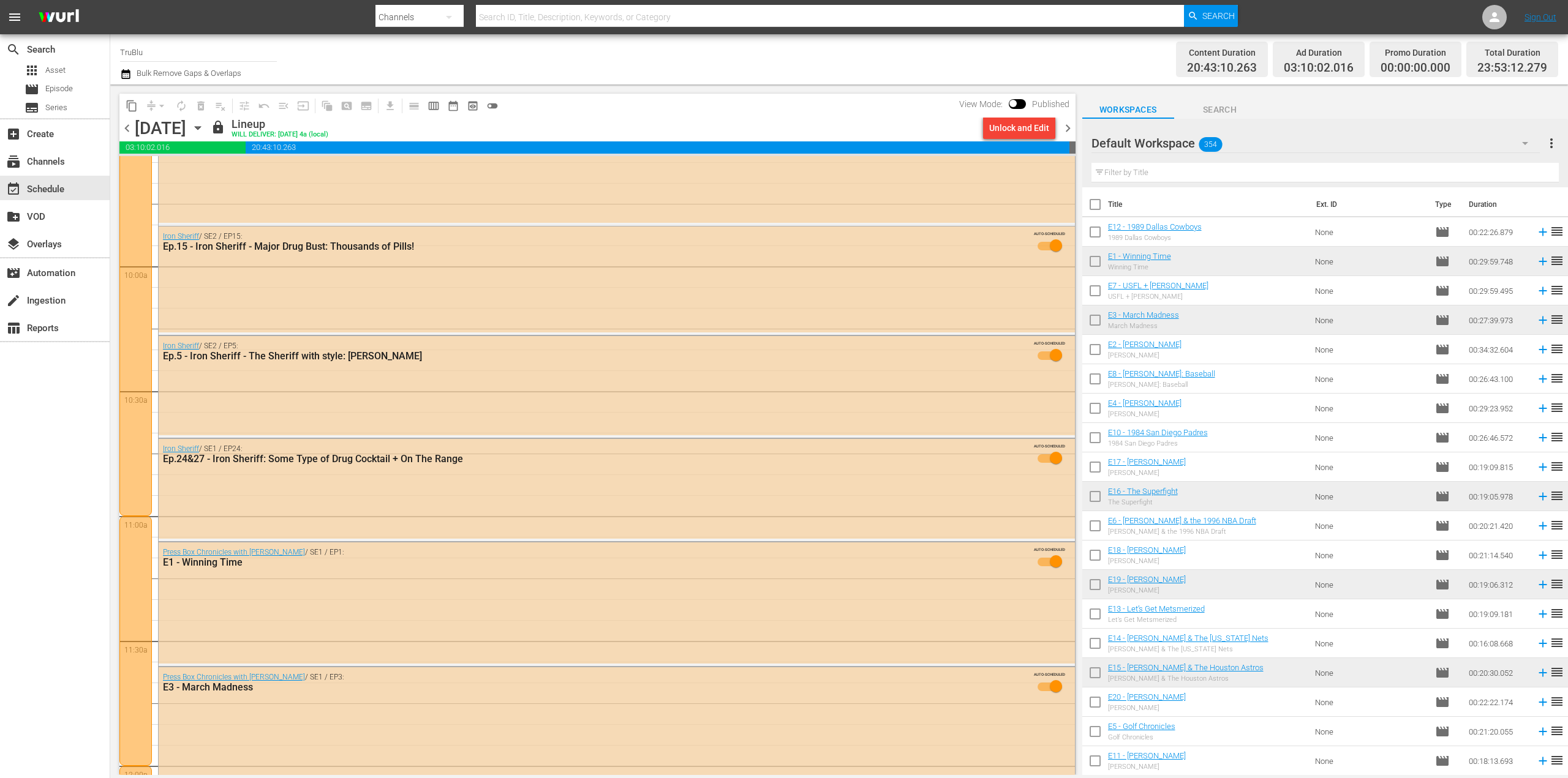
click at [1074, 129] on span "chevron_right" at bounding box center [1068, 129] width 15 height 15
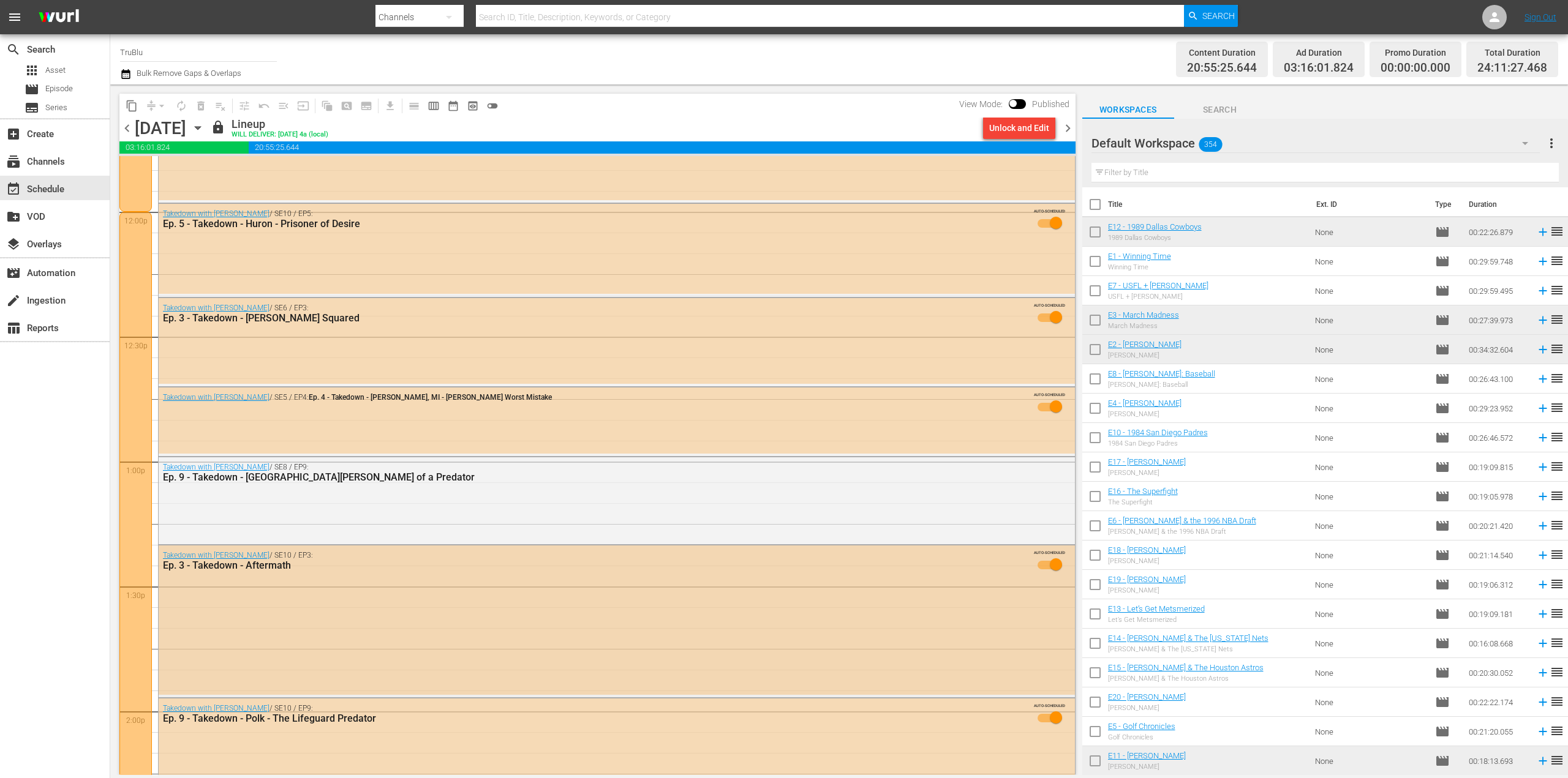
scroll to position [3245, 0]
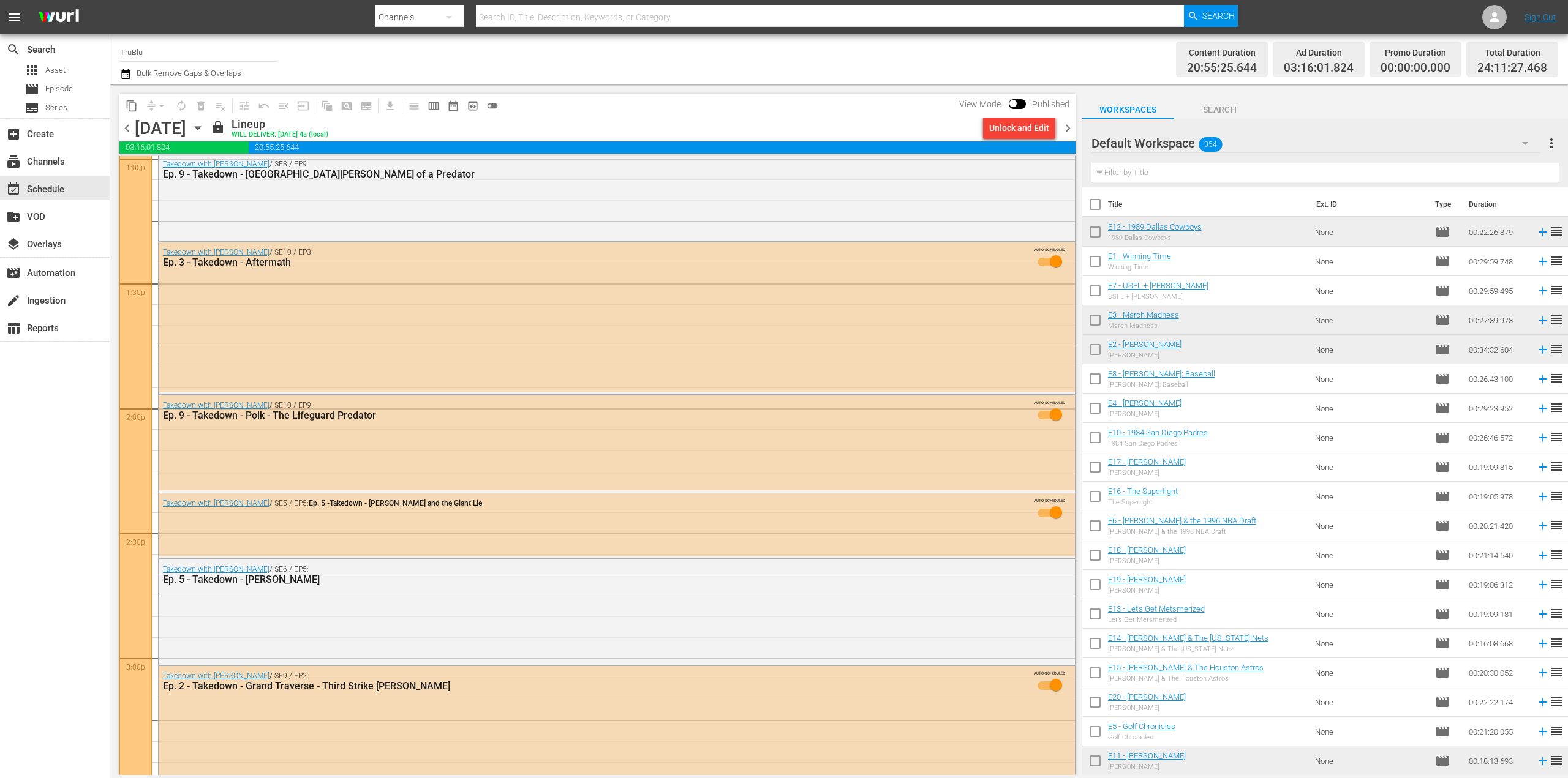
click at [1071, 132] on span "chevron_right" at bounding box center [1068, 129] width 15 height 15
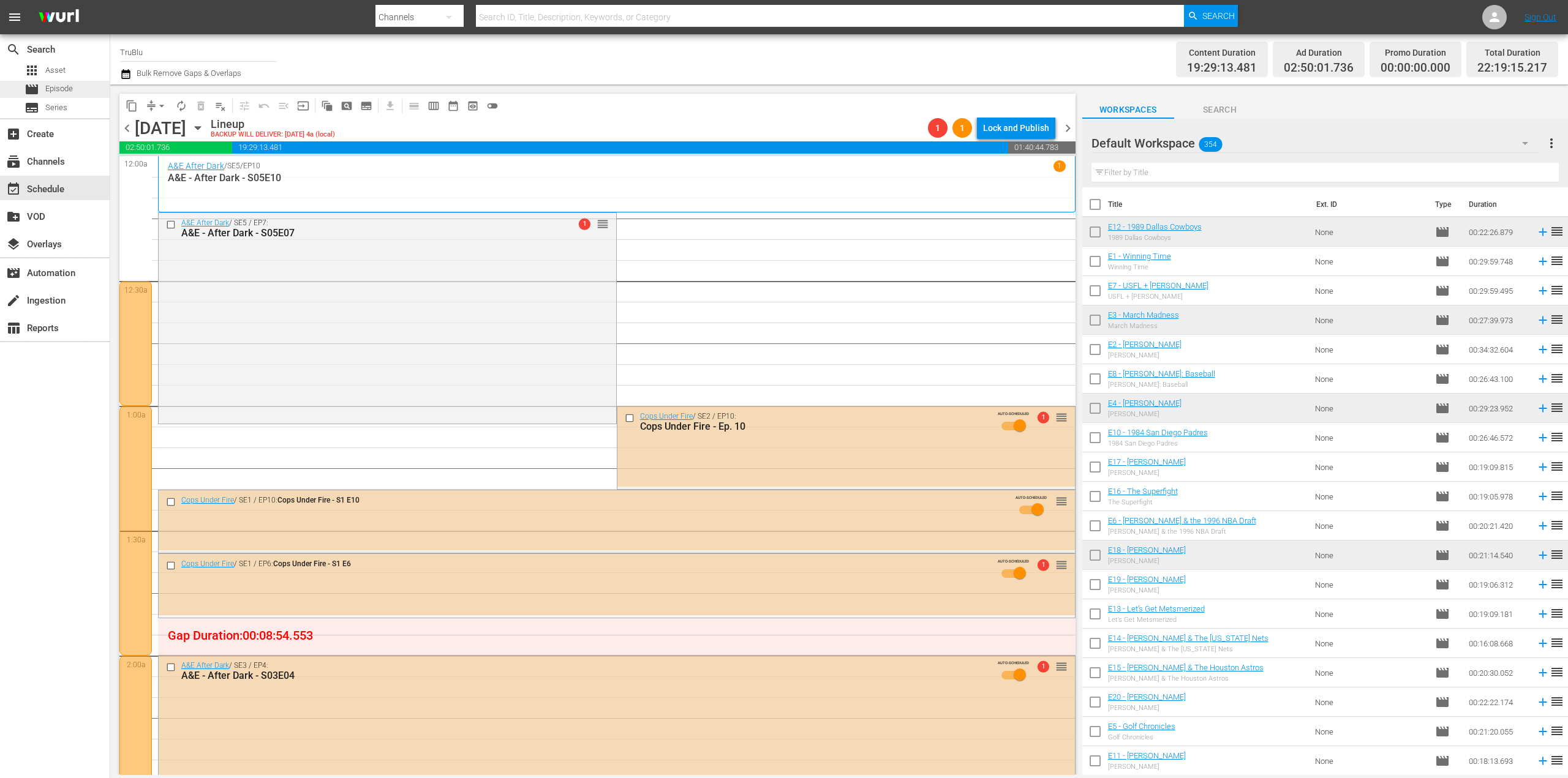
click at [68, 87] on span "Episode" at bounding box center [59, 88] width 28 height 12
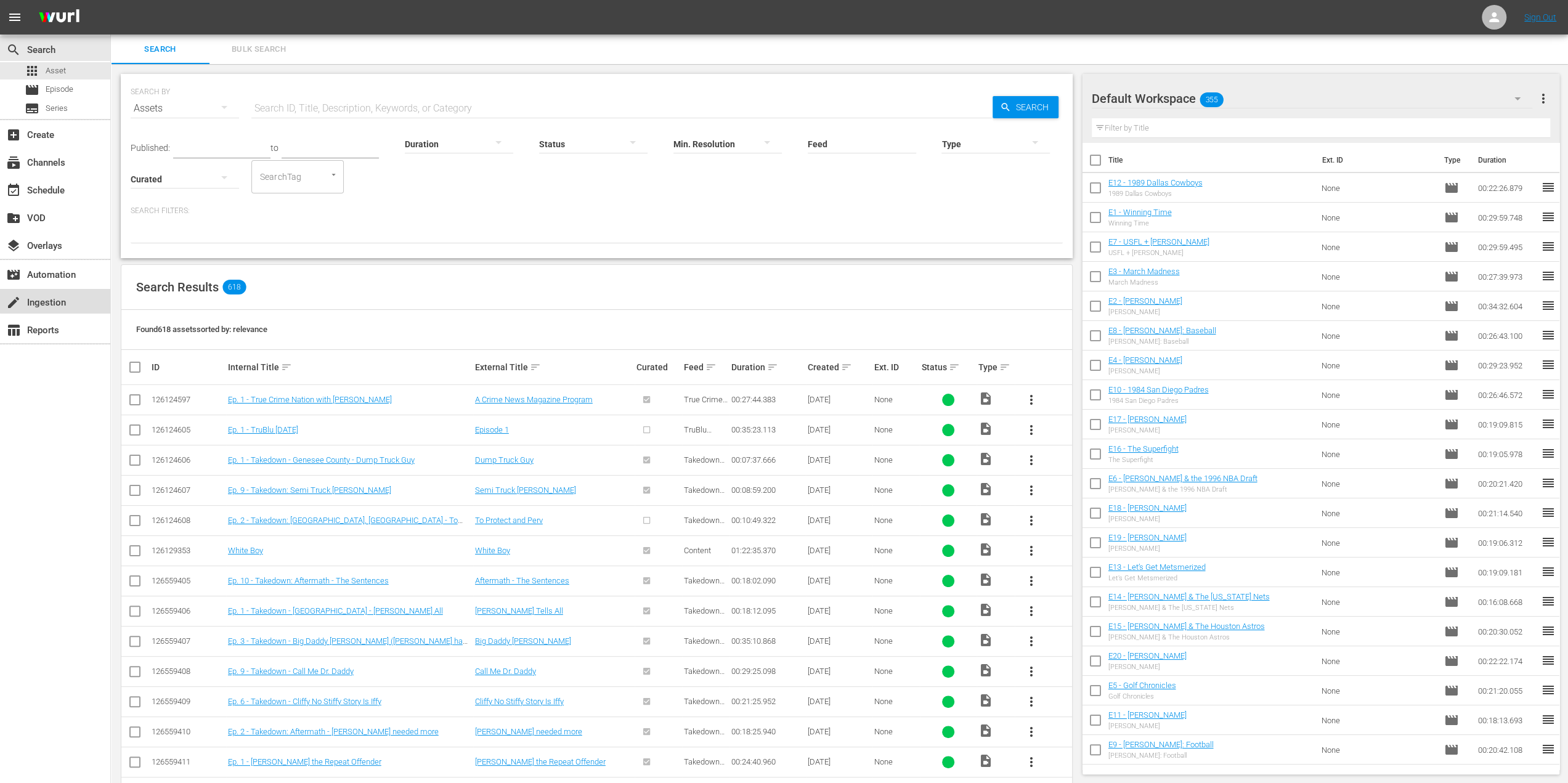
click at [63, 300] on div "create Ingestion" at bounding box center [34, 300] width 69 height 11
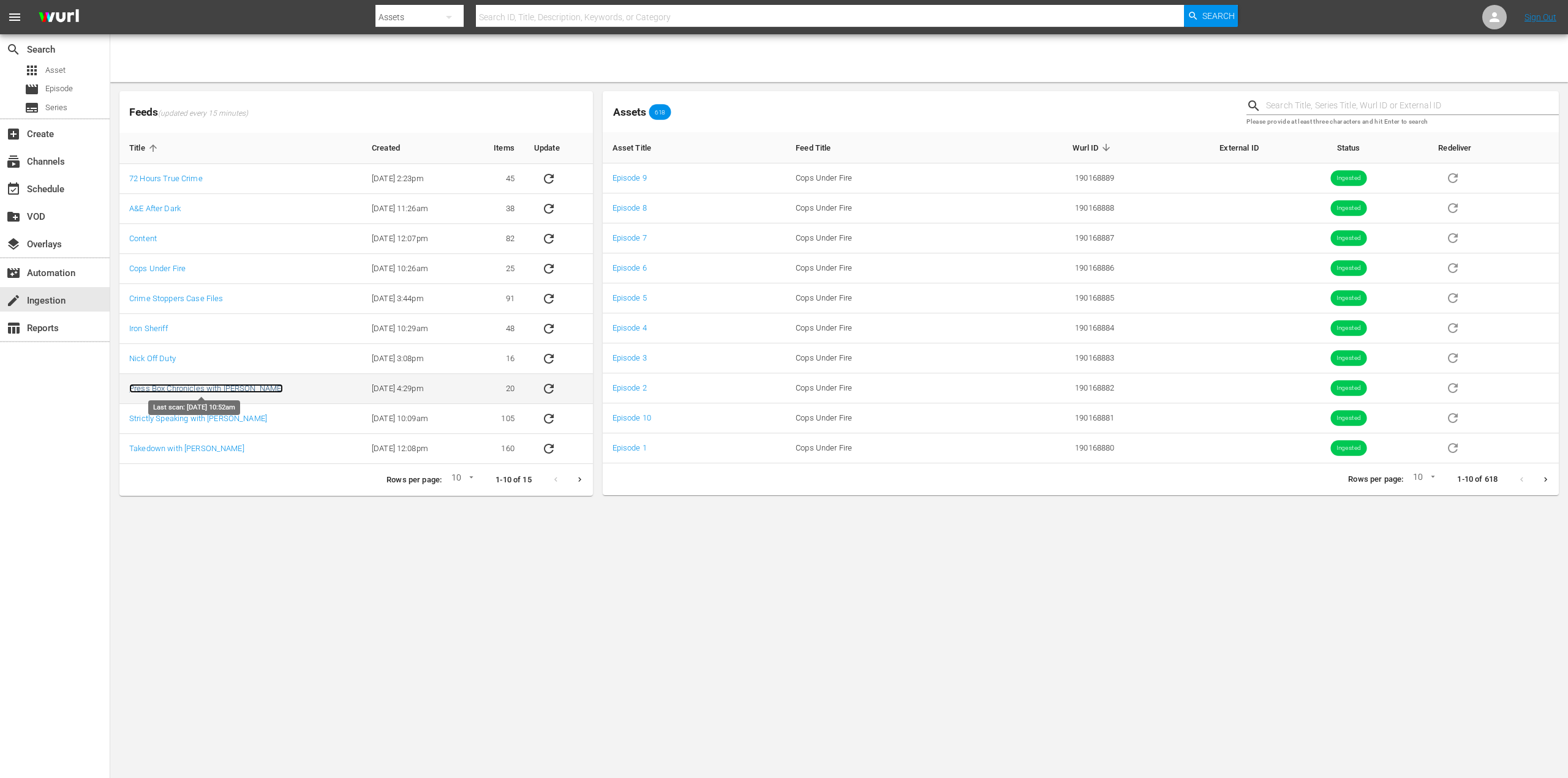
click at [240, 385] on link "Press Box Chronicles with [PERSON_NAME]" at bounding box center [206, 389] width 154 height 9
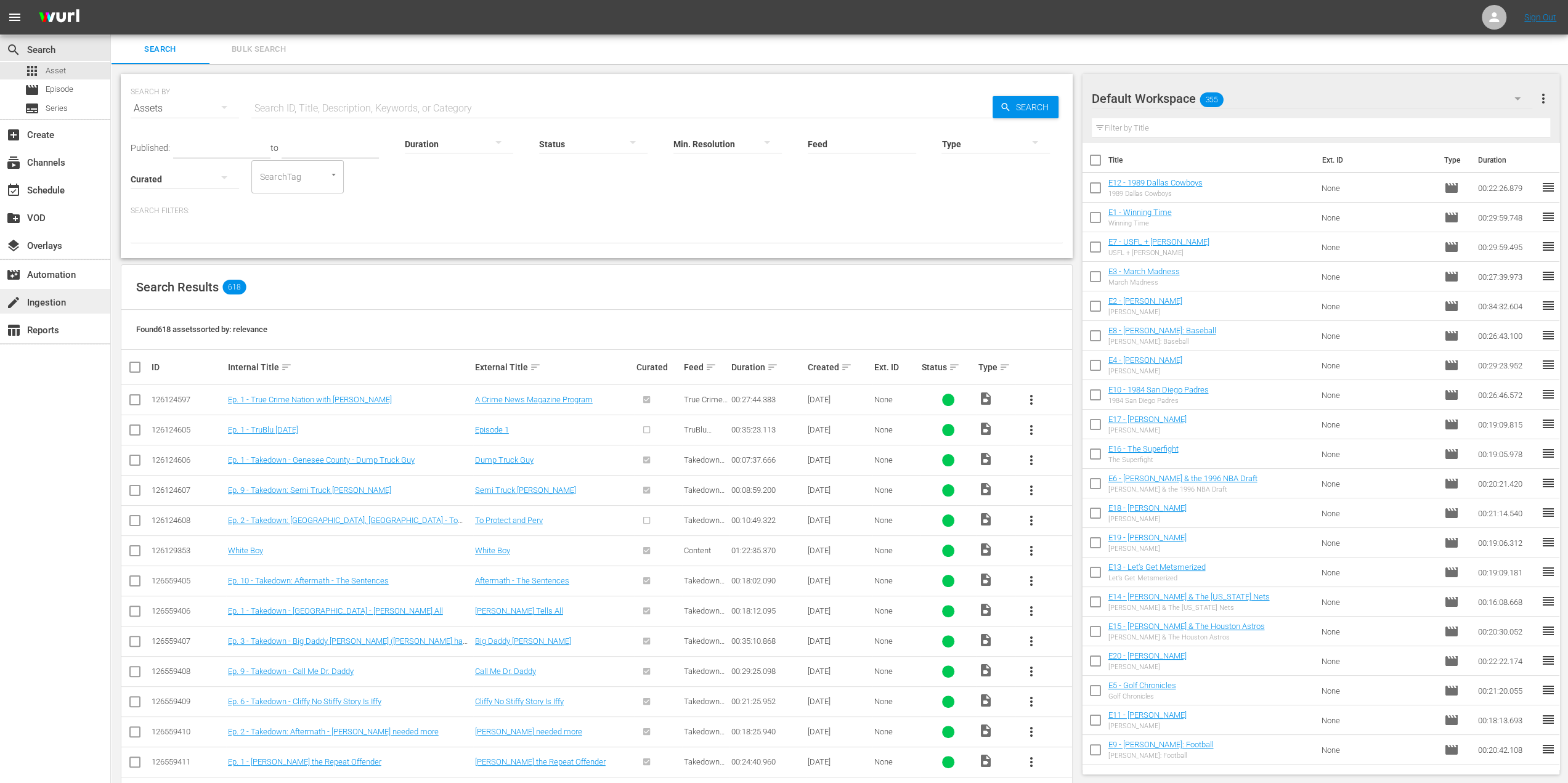
click at [58, 295] on div "create Ingestion" at bounding box center [34, 300] width 69 height 11
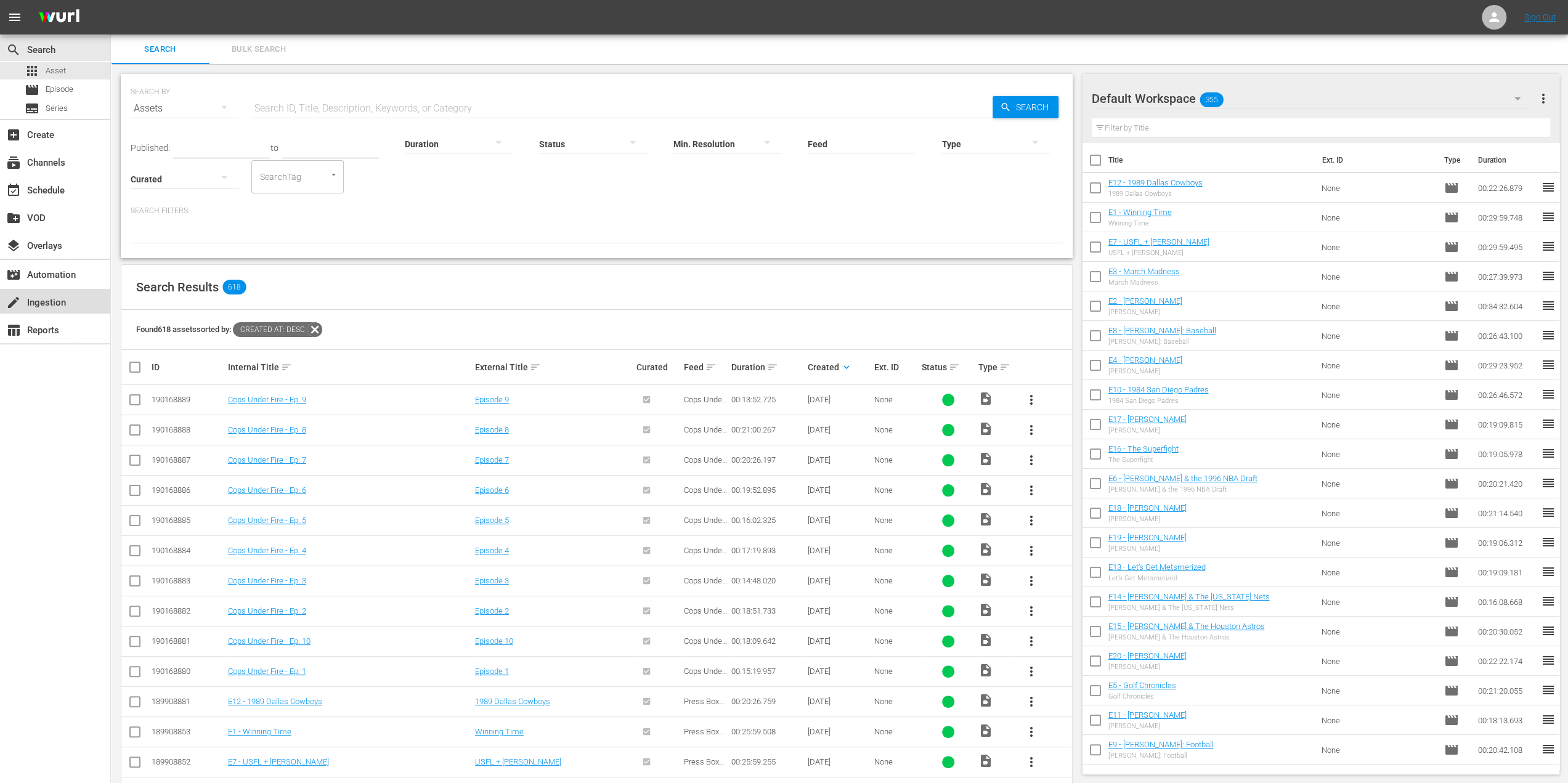
click at [68, 297] on div "create Ingestion" at bounding box center [34, 300] width 69 height 11
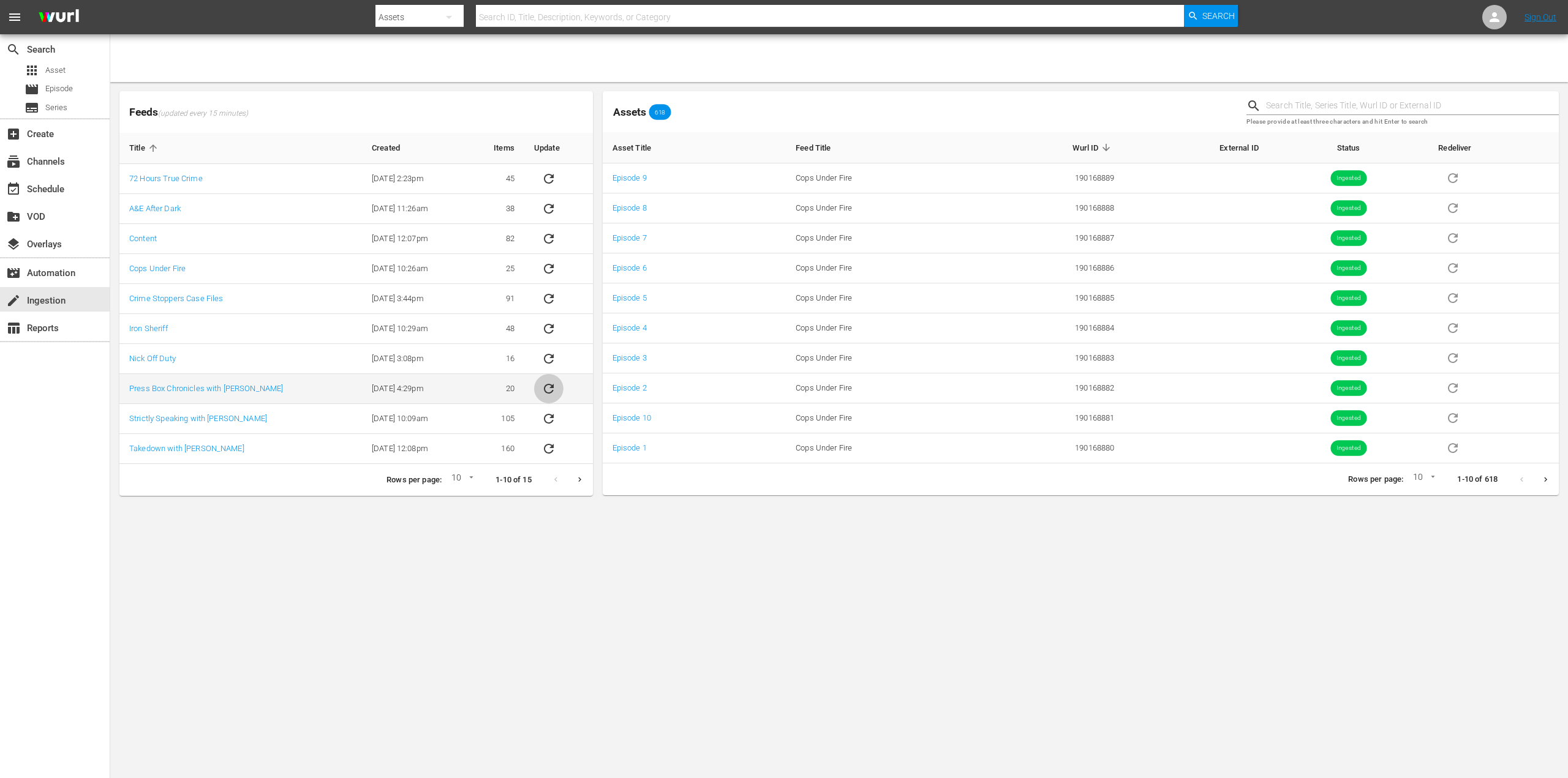
click at [551, 386] on icon "sticky table" at bounding box center [548, 389] width 15 height 15
click at [242, 385] on link "Press Box Chronicles with [PERSON_NAME]" at bounding box center [206, 389] width 154 height 9
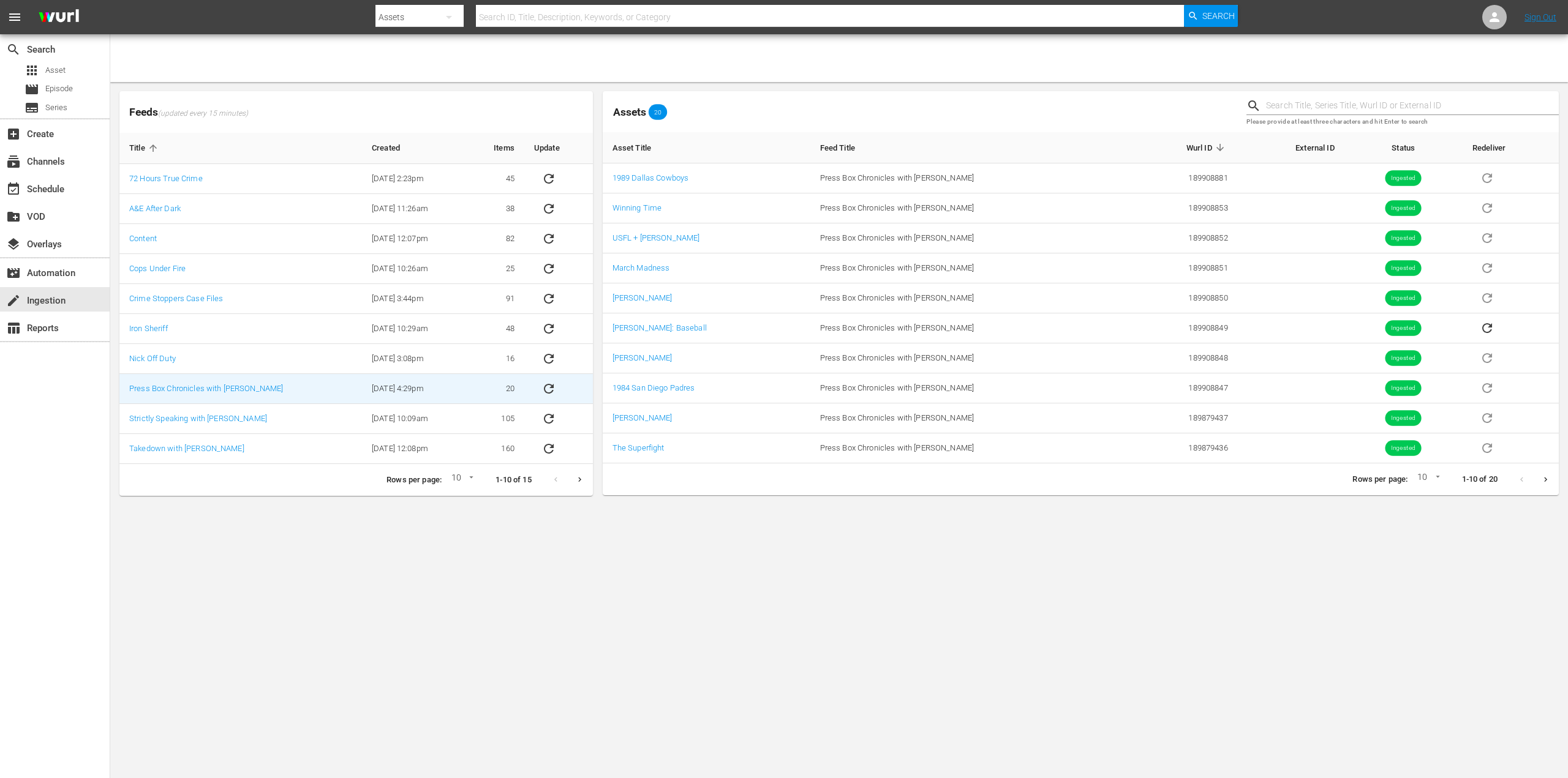
click at [675, 712] on body "menu Search By Assets Search ID, Title, Description, Keywords, or Category Sear…" at bounding box center [784, 389] width 1568 height 778
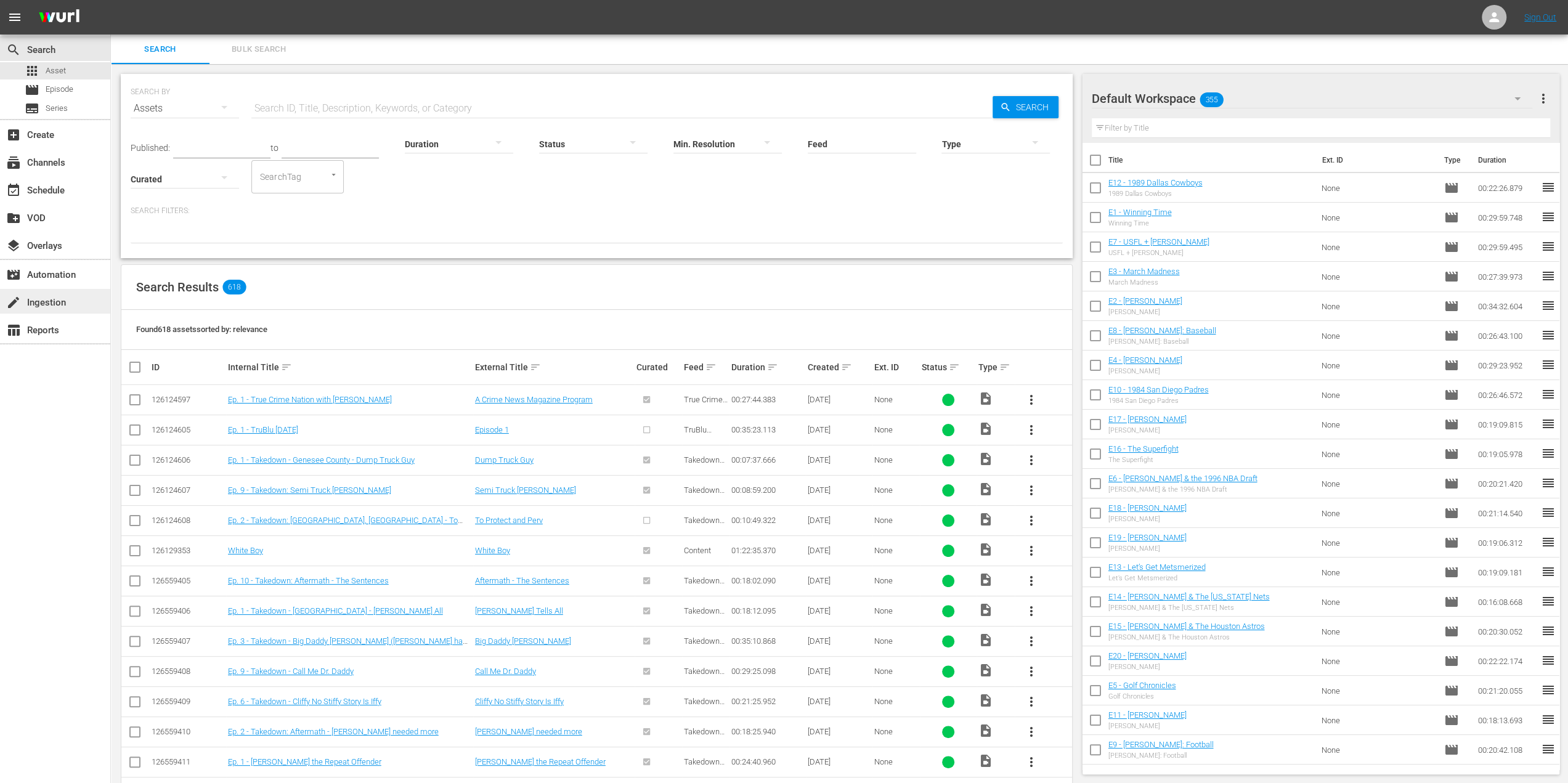
click at [55, 300] on div "create Ingestion" at bounding box center [34, 300] width 69 height 11
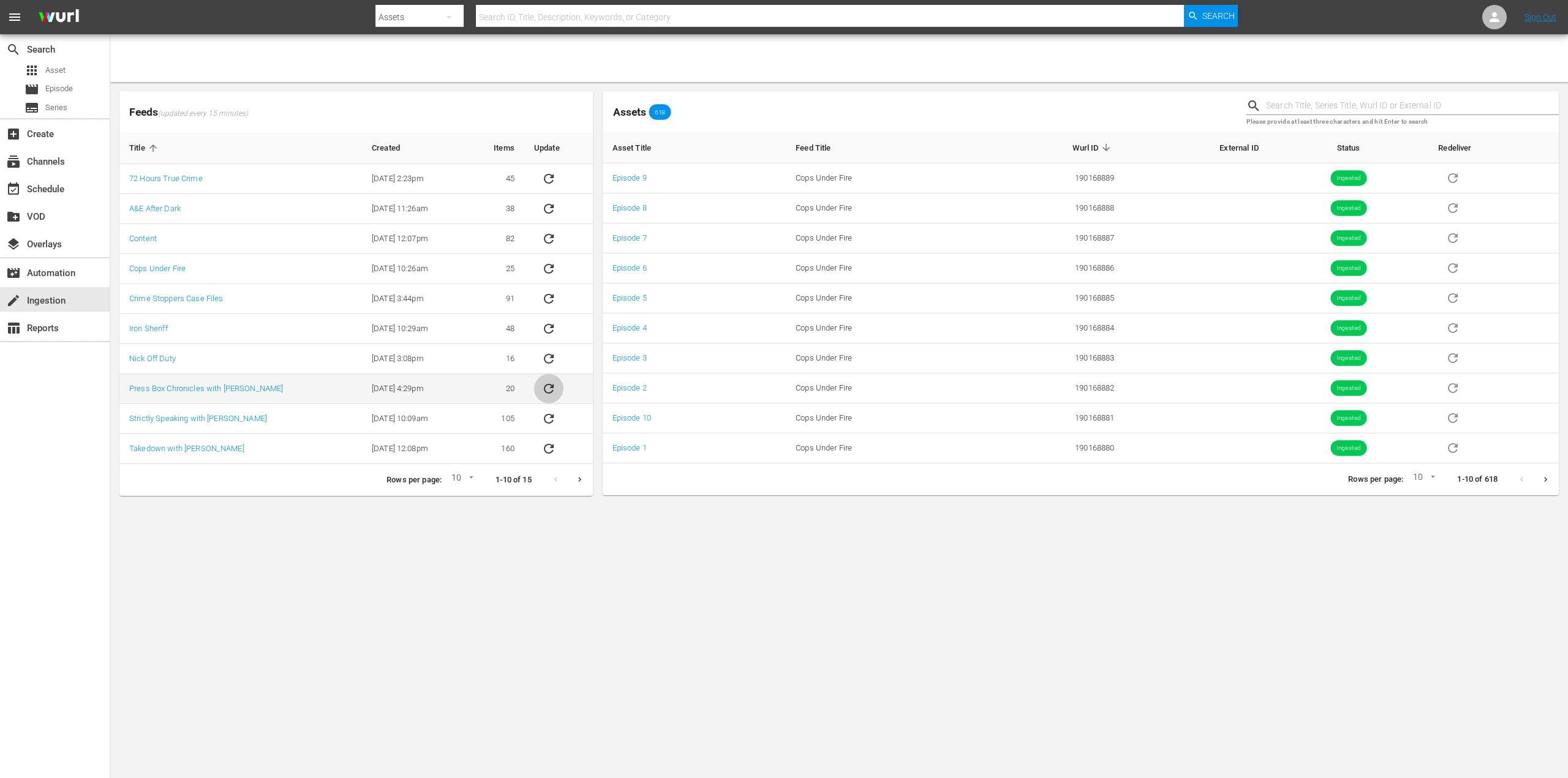
click at [550, 390] on icon "sticky table" at bounding box center [548, 389] width 15 height 15
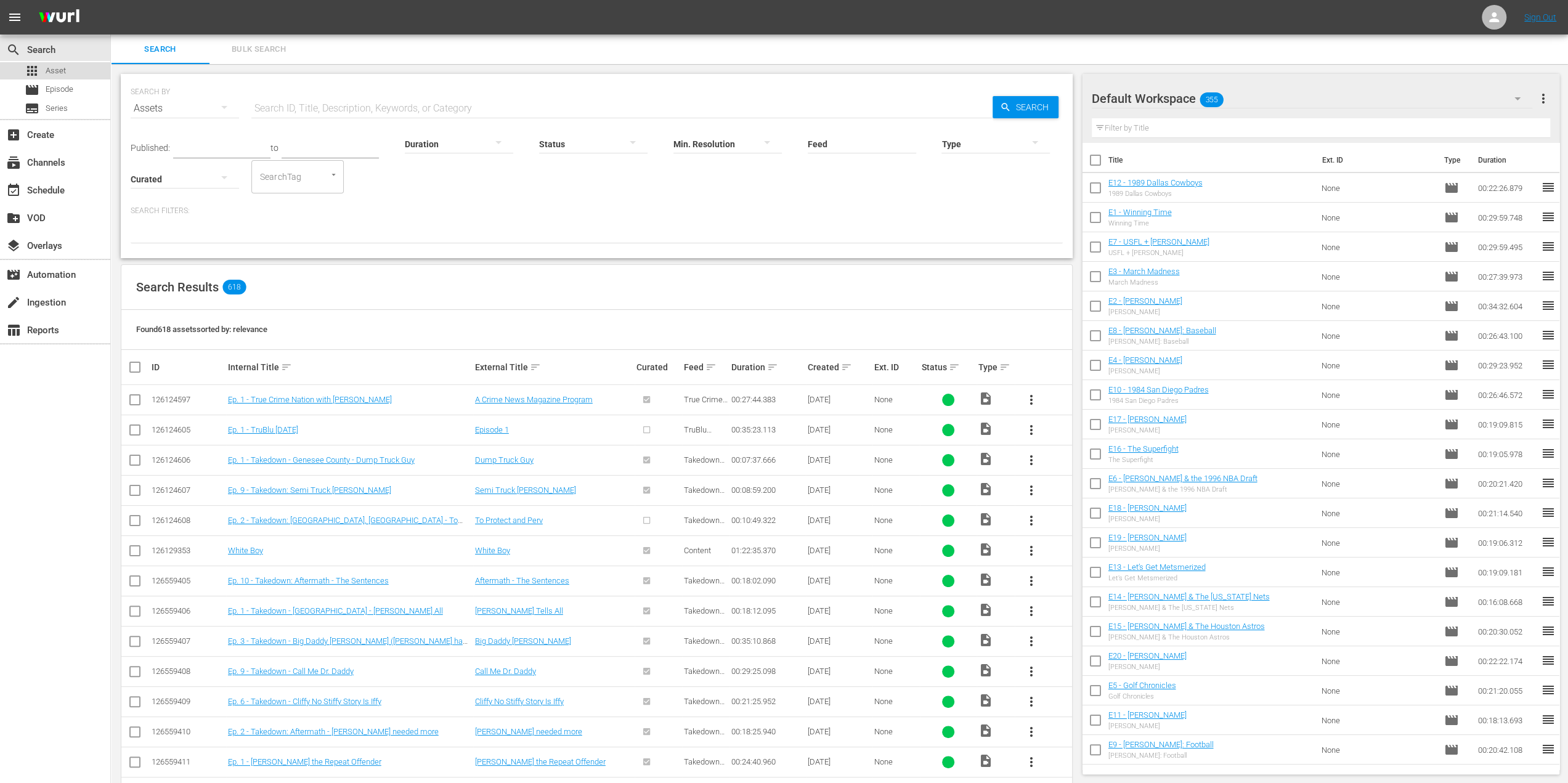
click at [73, 73] on div "apps Asset" at bounding box center [55, 70] width 110 height 17
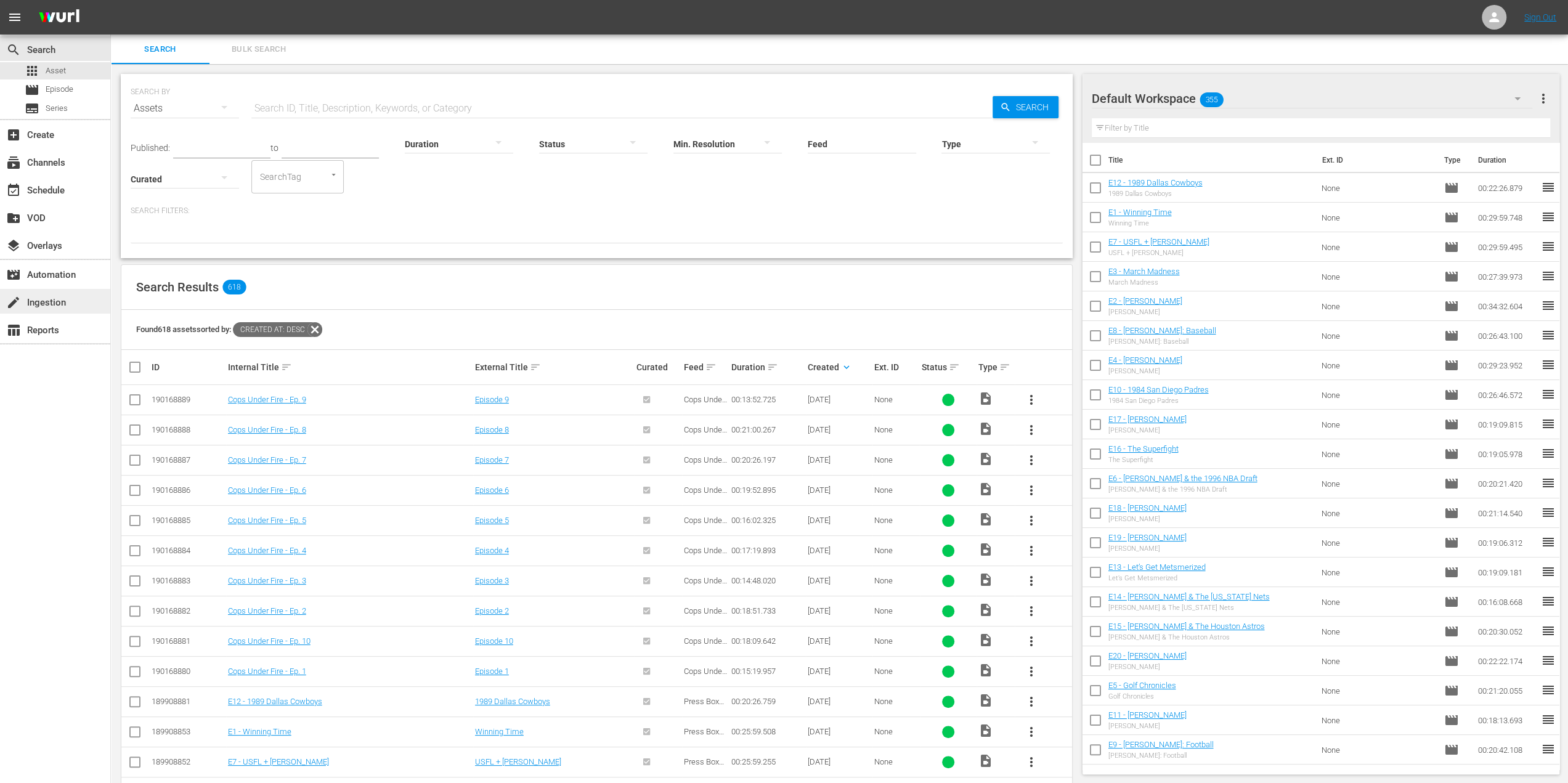
click at [46, 303] on div "create Ingestion" at bounding box center [34, 300] width 69 height 11
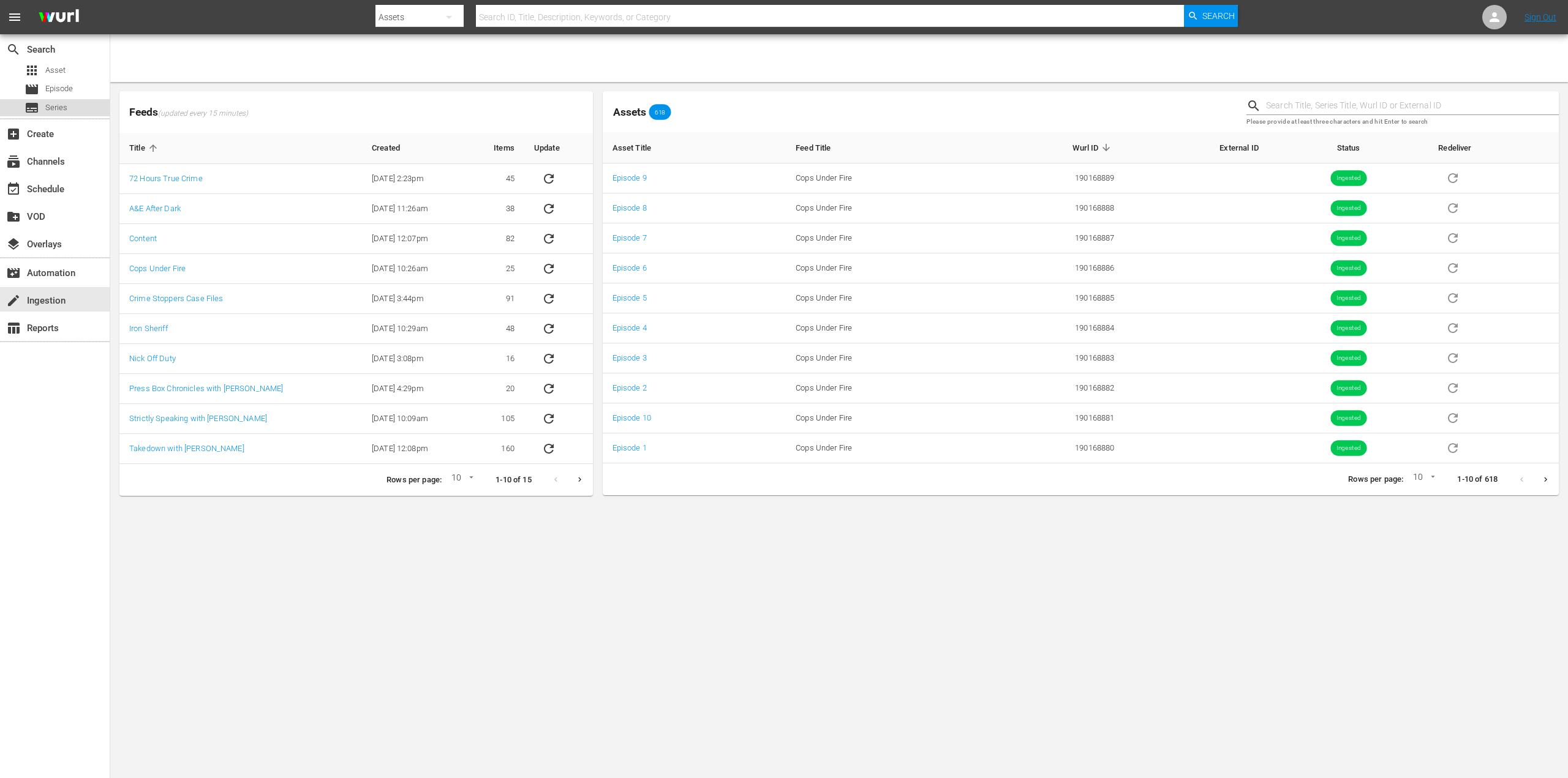
click at [60, 106] on span "Series" at bounding box center [56, 108] width 22 height 12
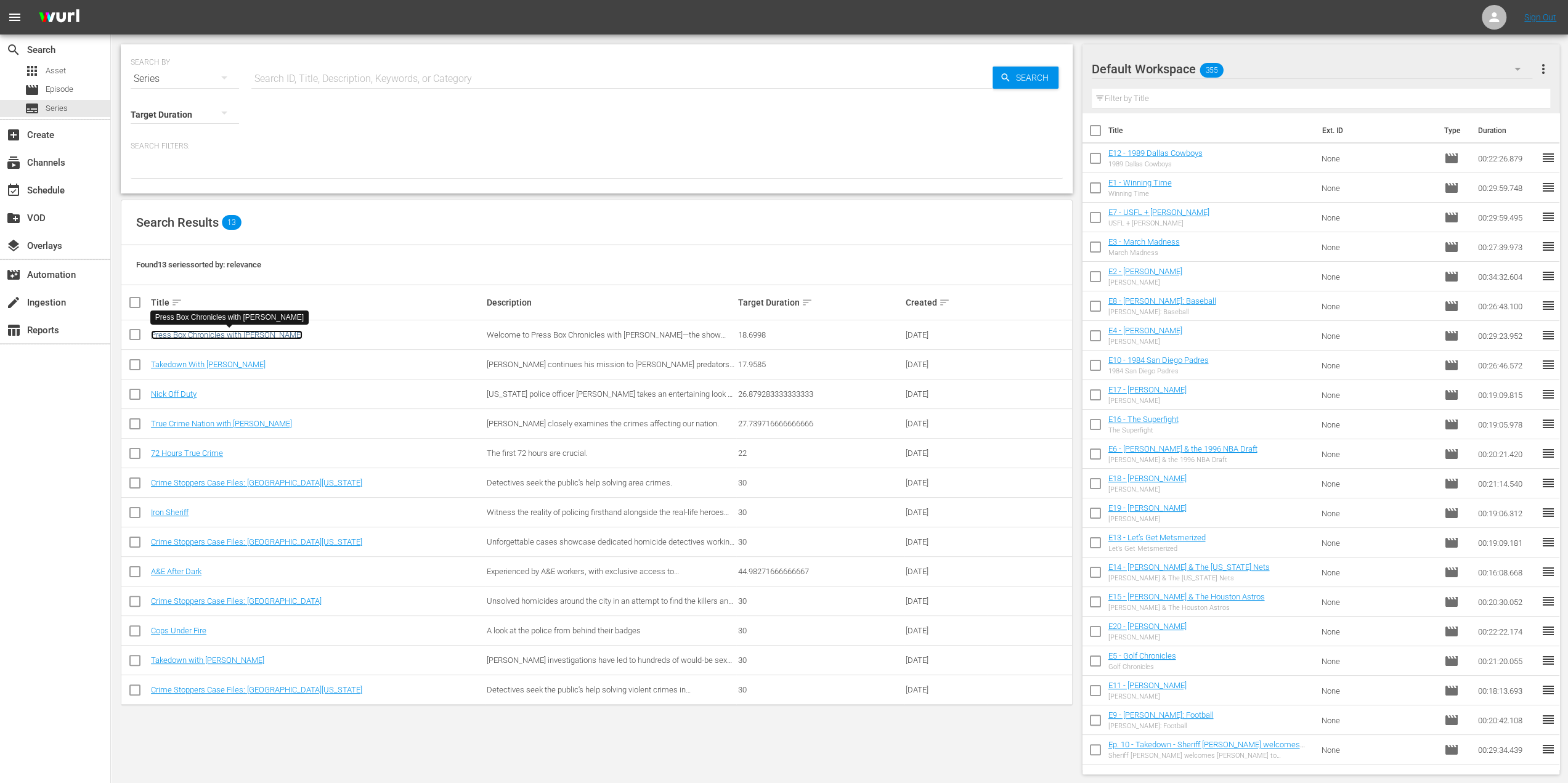
click at [225, 336] on link "Press Box Chronicles with [PERSON_NAME]" at bounding box center [227, 335] width 152 height 9
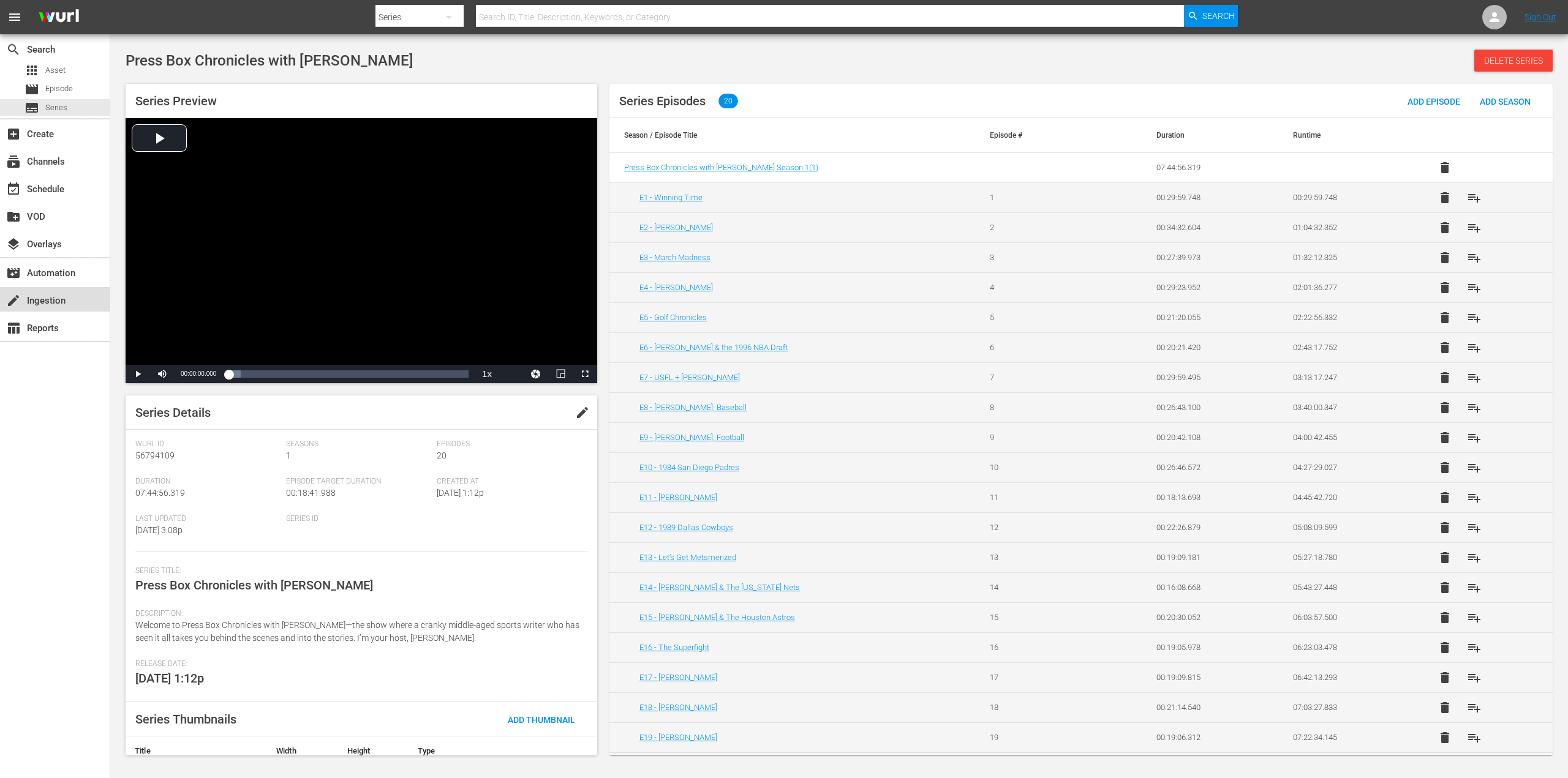
click at [55, 298] on div "create Ingestion" at bounding box center [34, 299] width 69 height 11
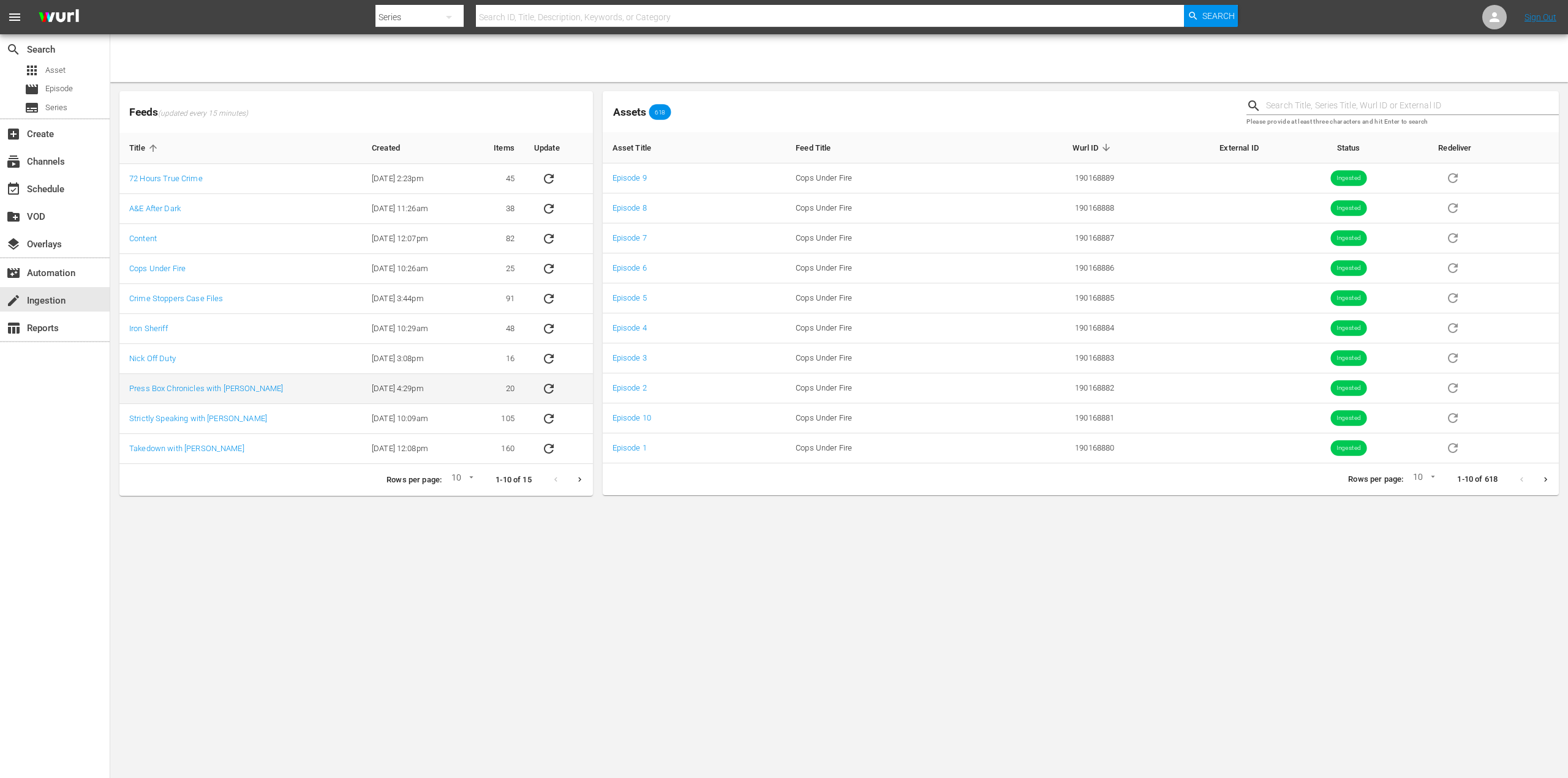
click at [554, 391] on icon "sticky table" at bounding box center [548, 389] width 15 height 15
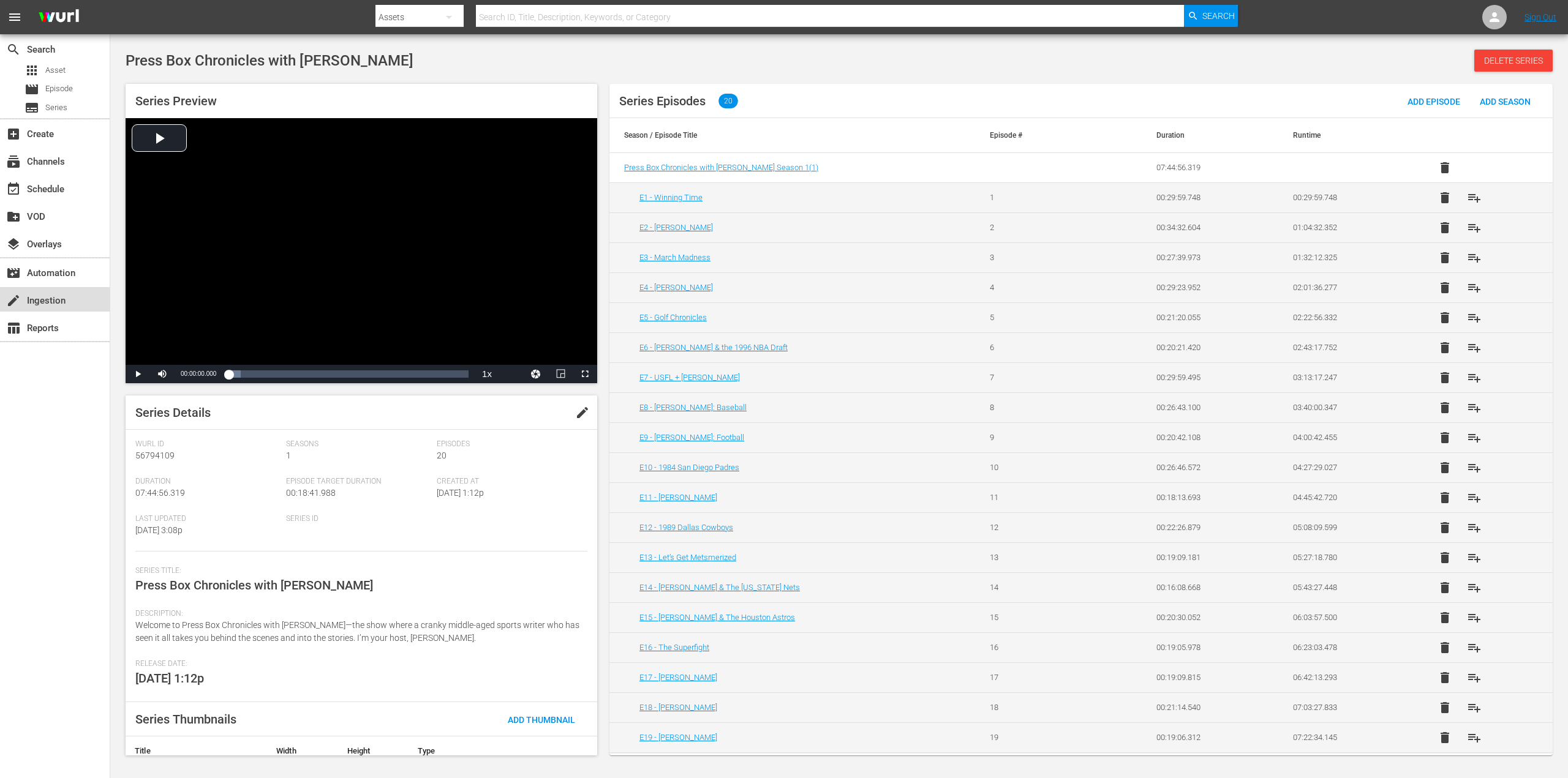
click at [48, 299] on div "create Ingestion" at bounding box center [34, 299] width 69 height 11
